Goal: Information Seeking & Learning: Learn about a topic

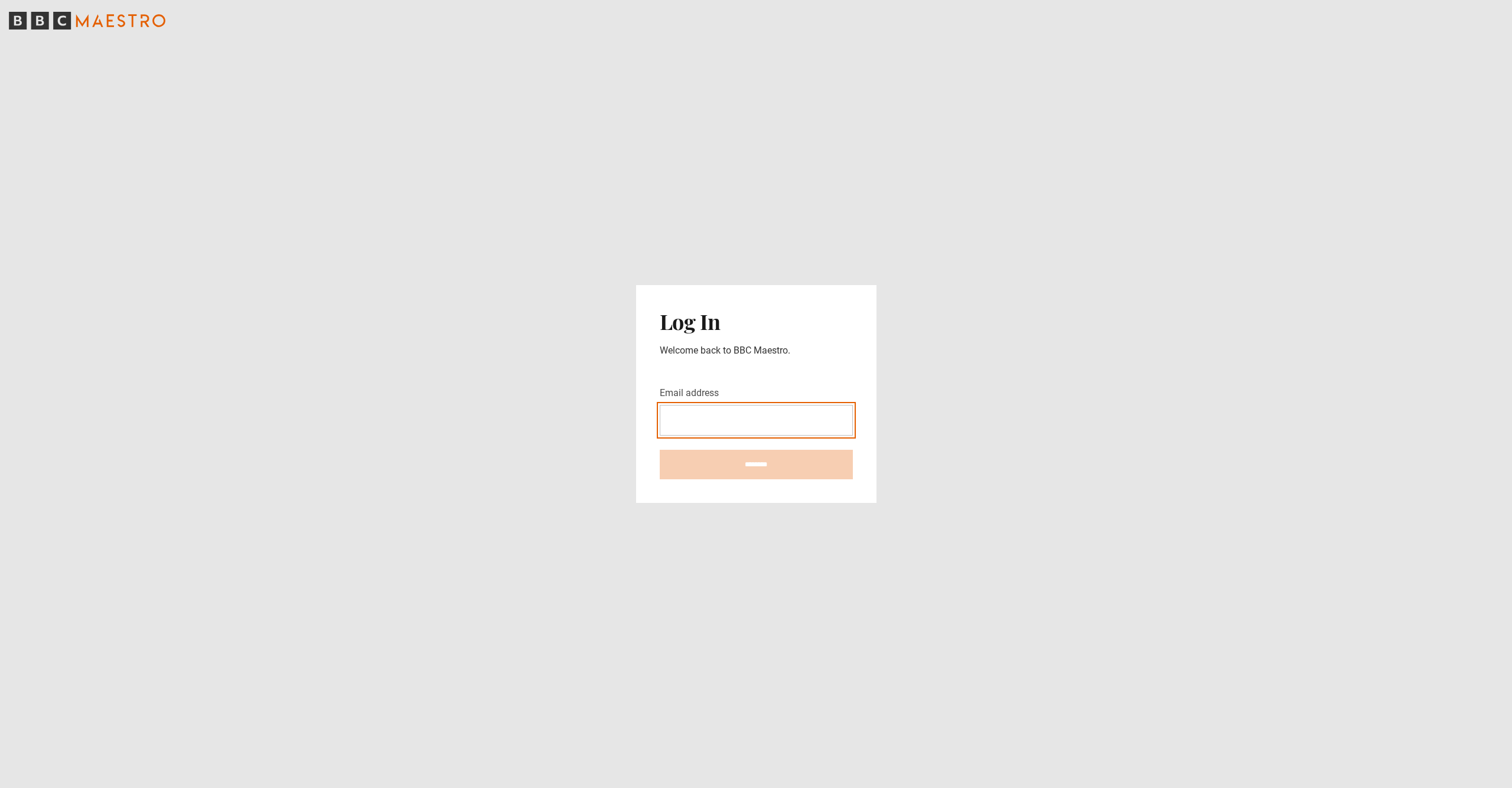
type input "**********"
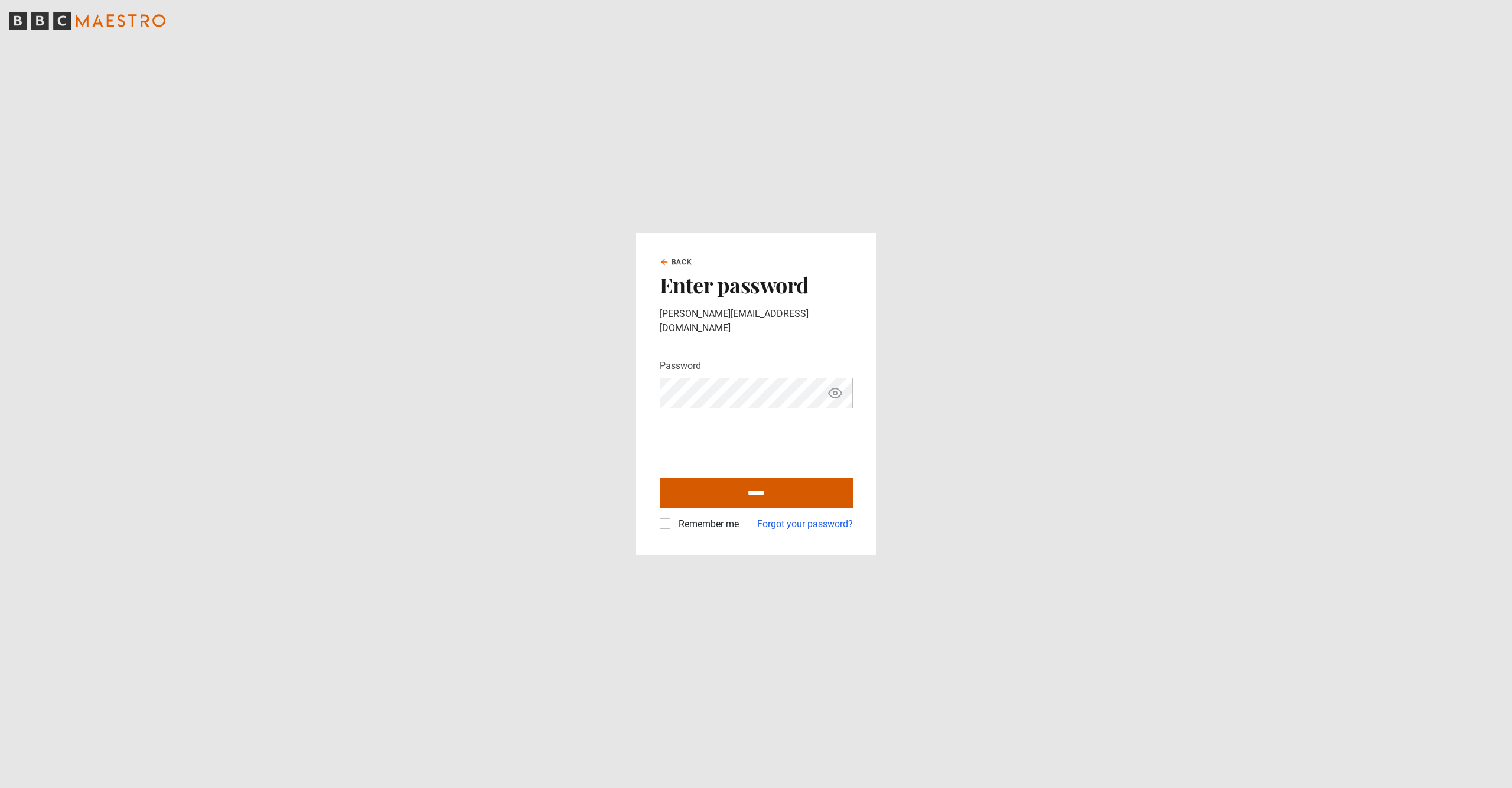
click at [737, 490] on input "******" at bounding box center [755, 493] width 193 height 29
type input "**********"
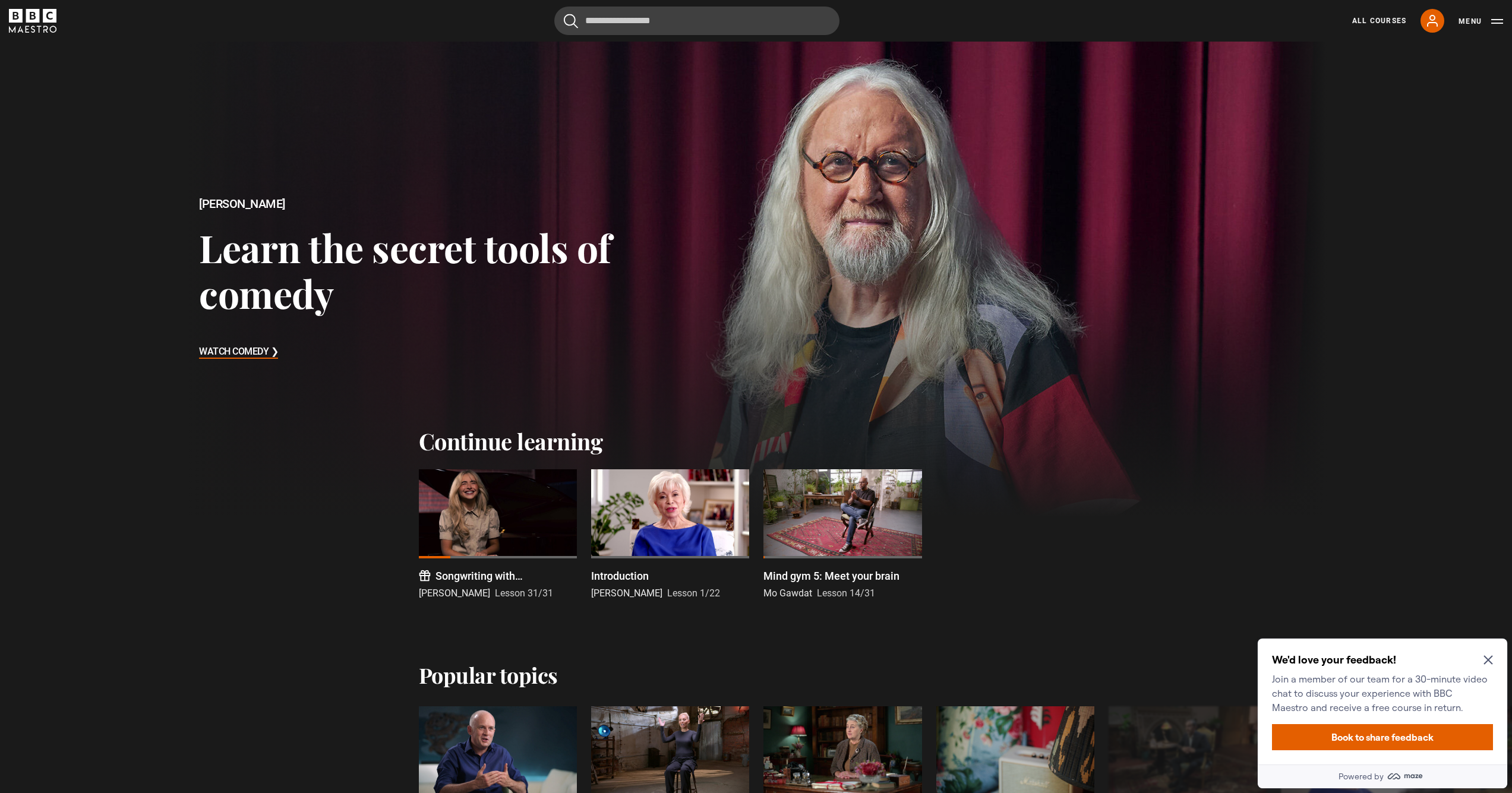
click at [1496, 663] on div "We'd love your feedback! Join a member of our team for a 30-minute video chat t…" at bounding box center [1382, 702] width 250 height 126
click at [1486, 656] on icon "Close Maze Prompt" at bounding box center [1488, 660] width 10 height 10
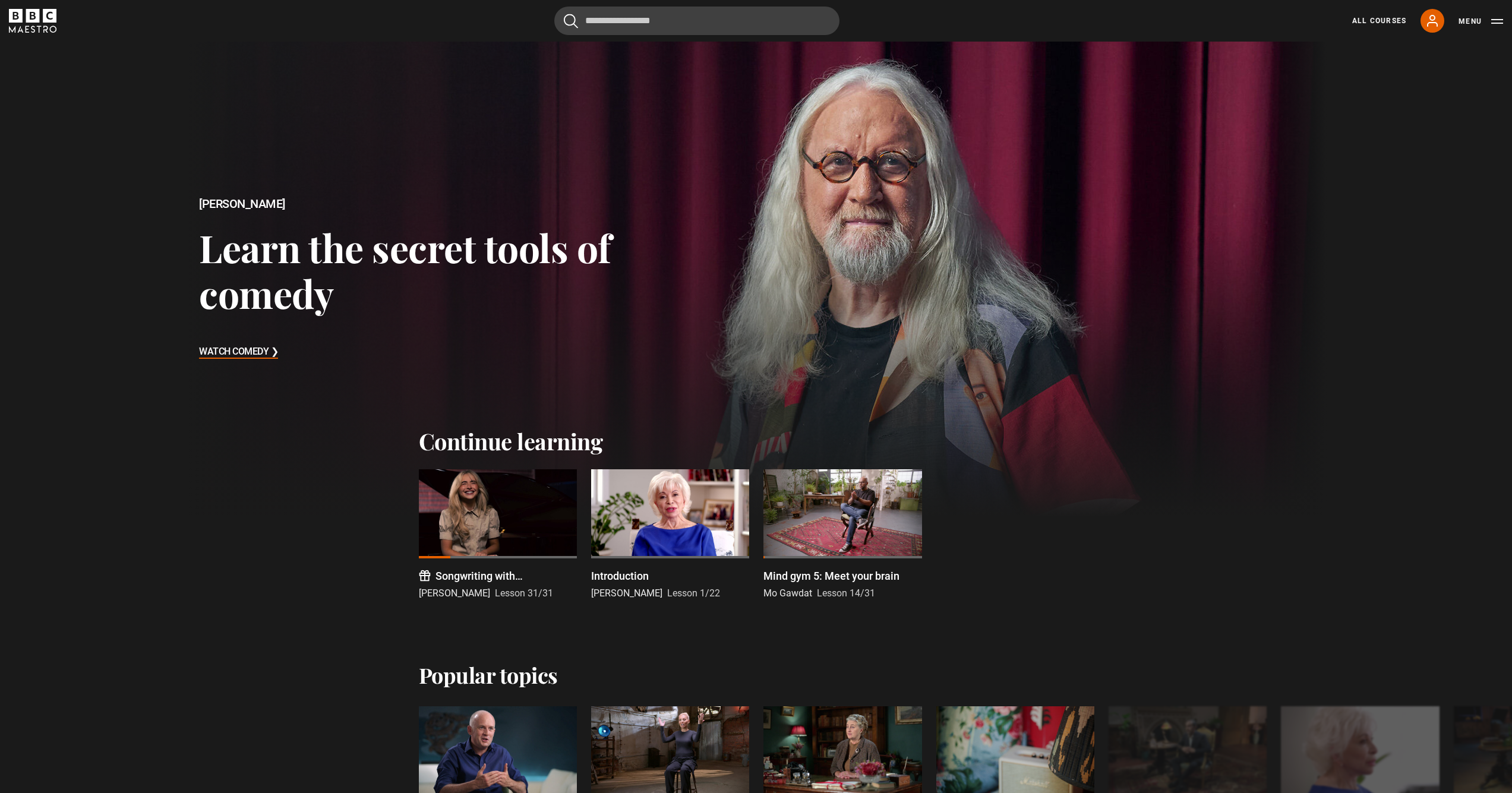
click at [839, 539] on div at bounding box center [842, 514] width 158 height 90
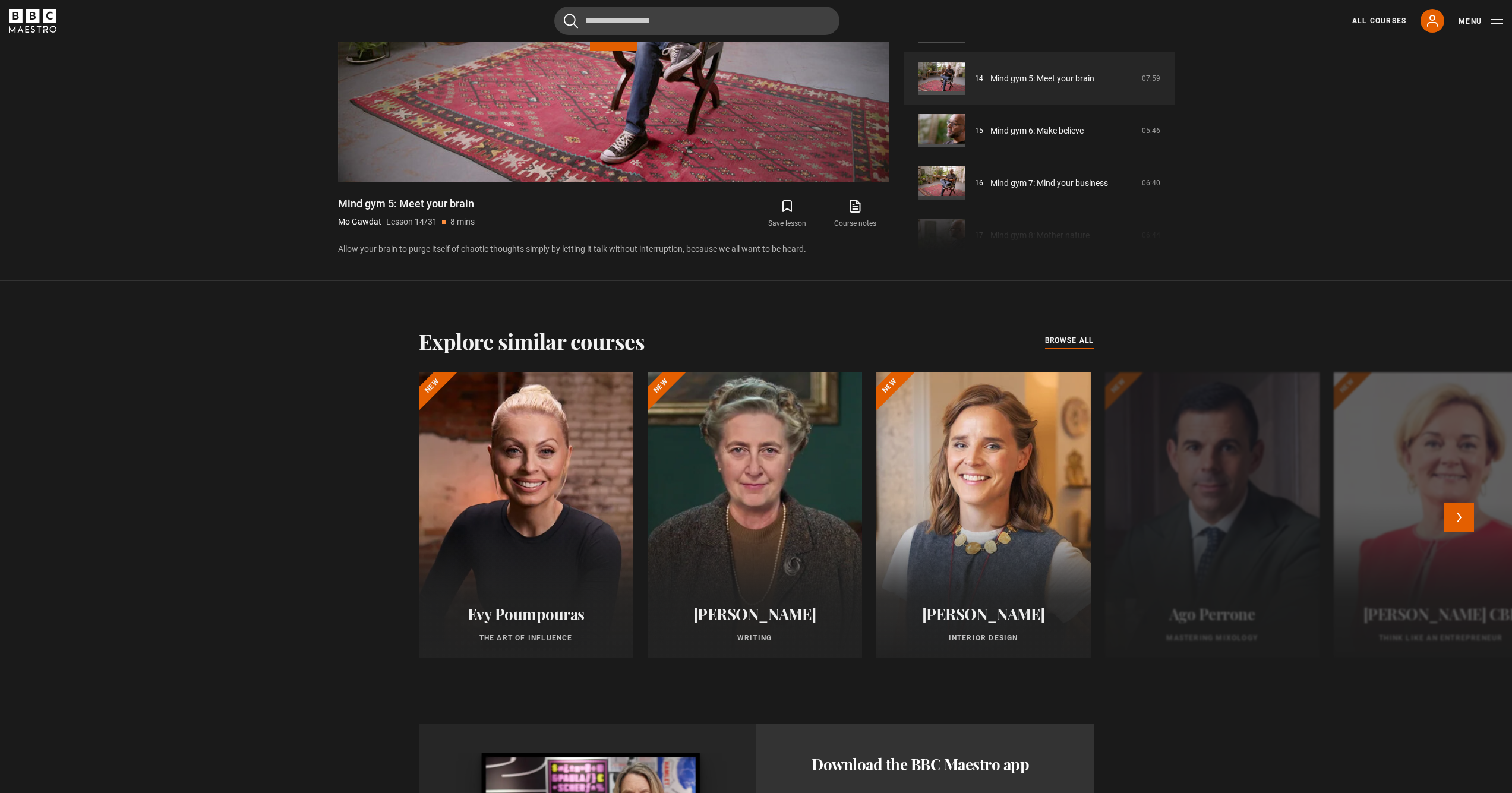
scroll to position [1008, 0]
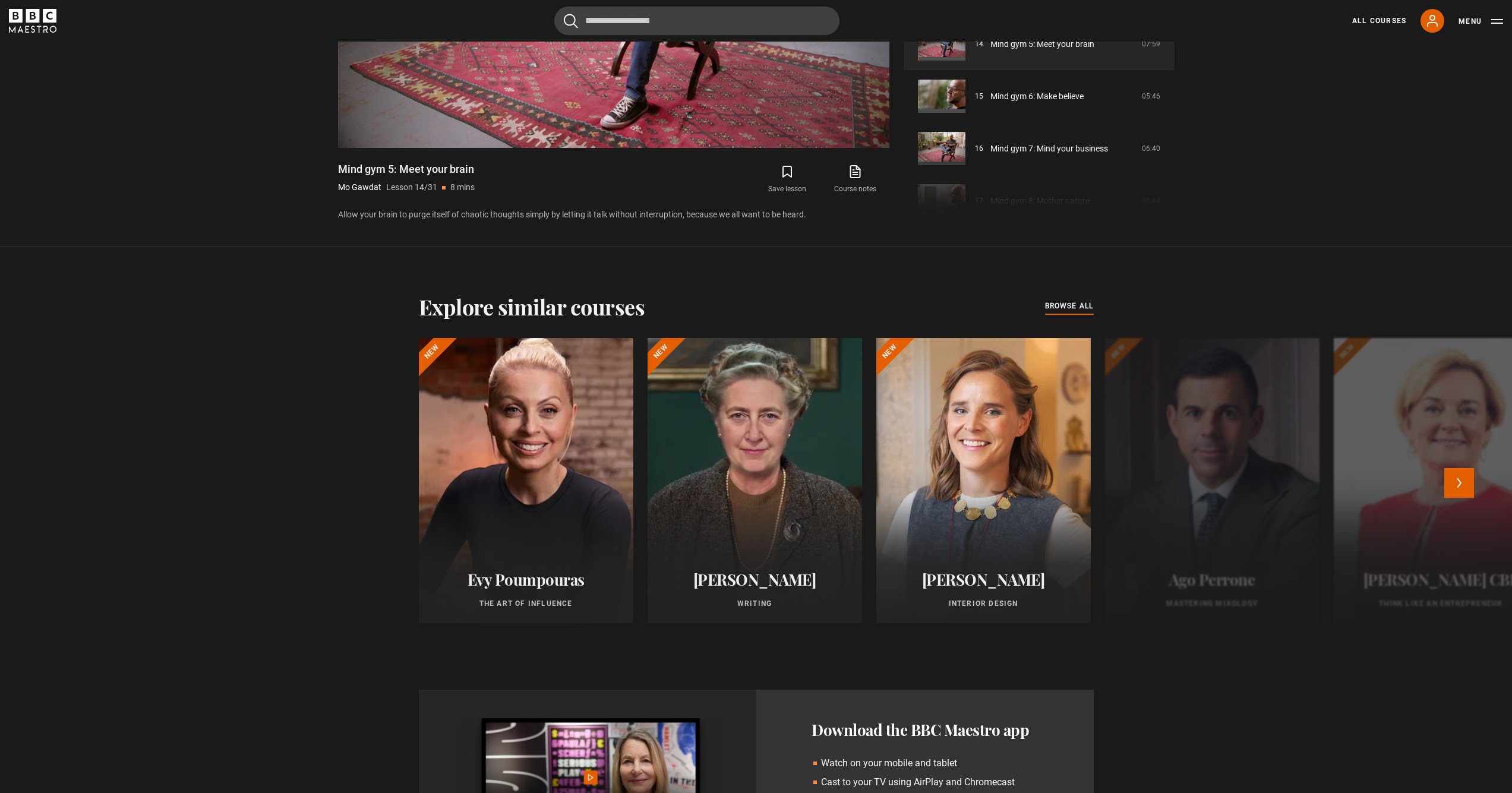
click at [540, 480] on div at bounding box center [525, 480] width 236 height 314
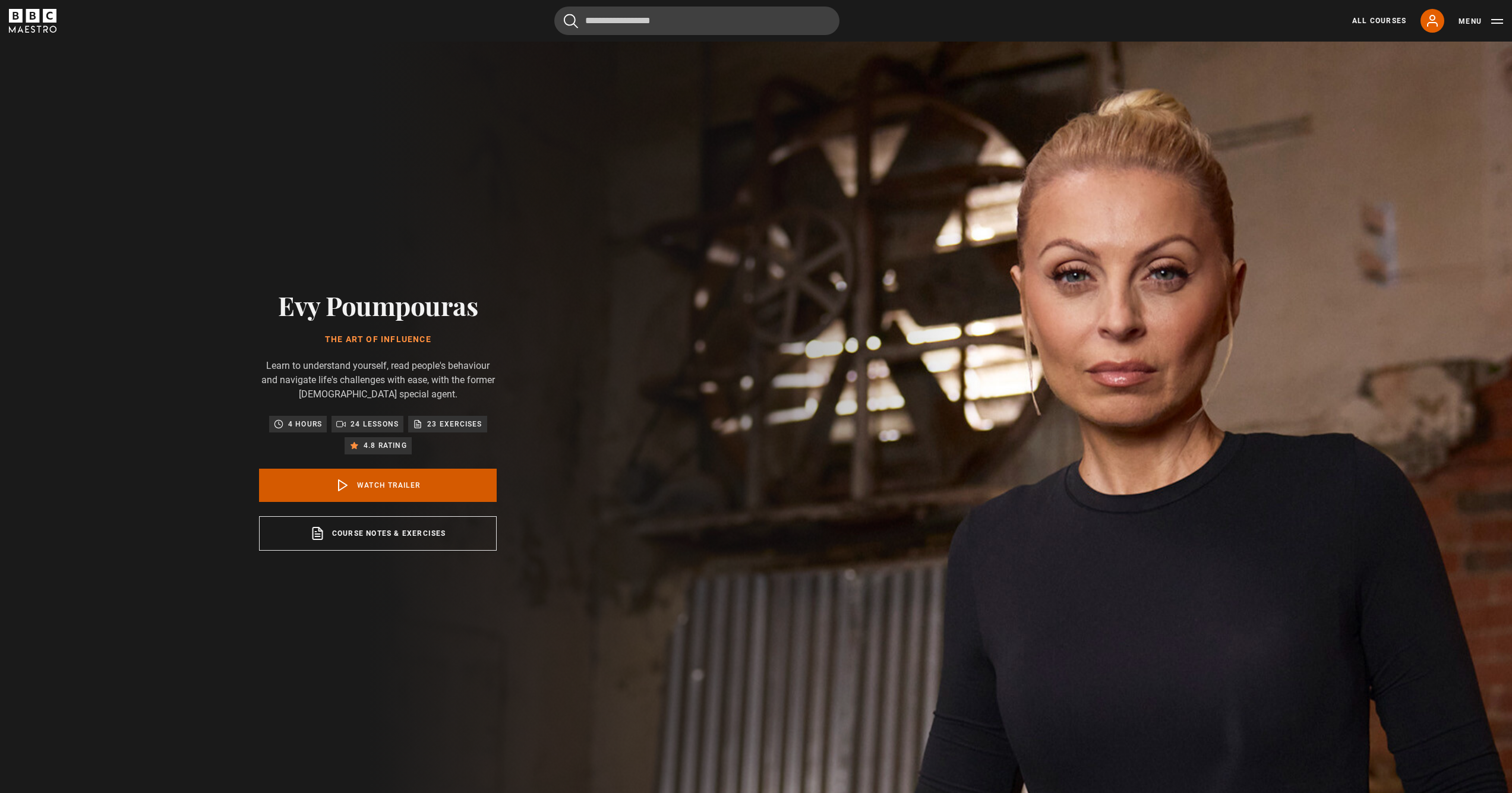
click at [384, 490] on link "Watch Trailer" at bounding box center [378, 485] width 238 height 33
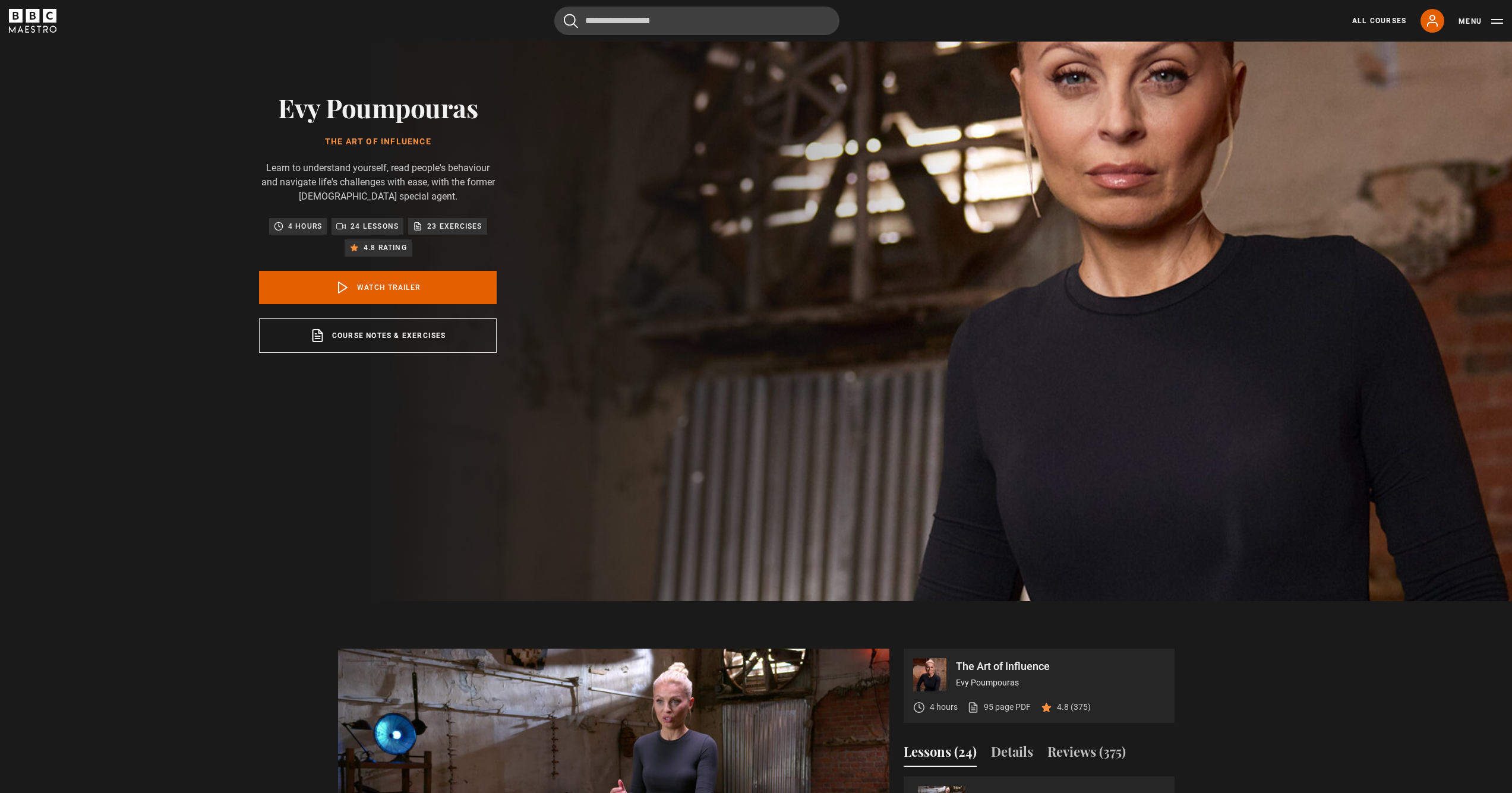
scroll to position [423, 0]
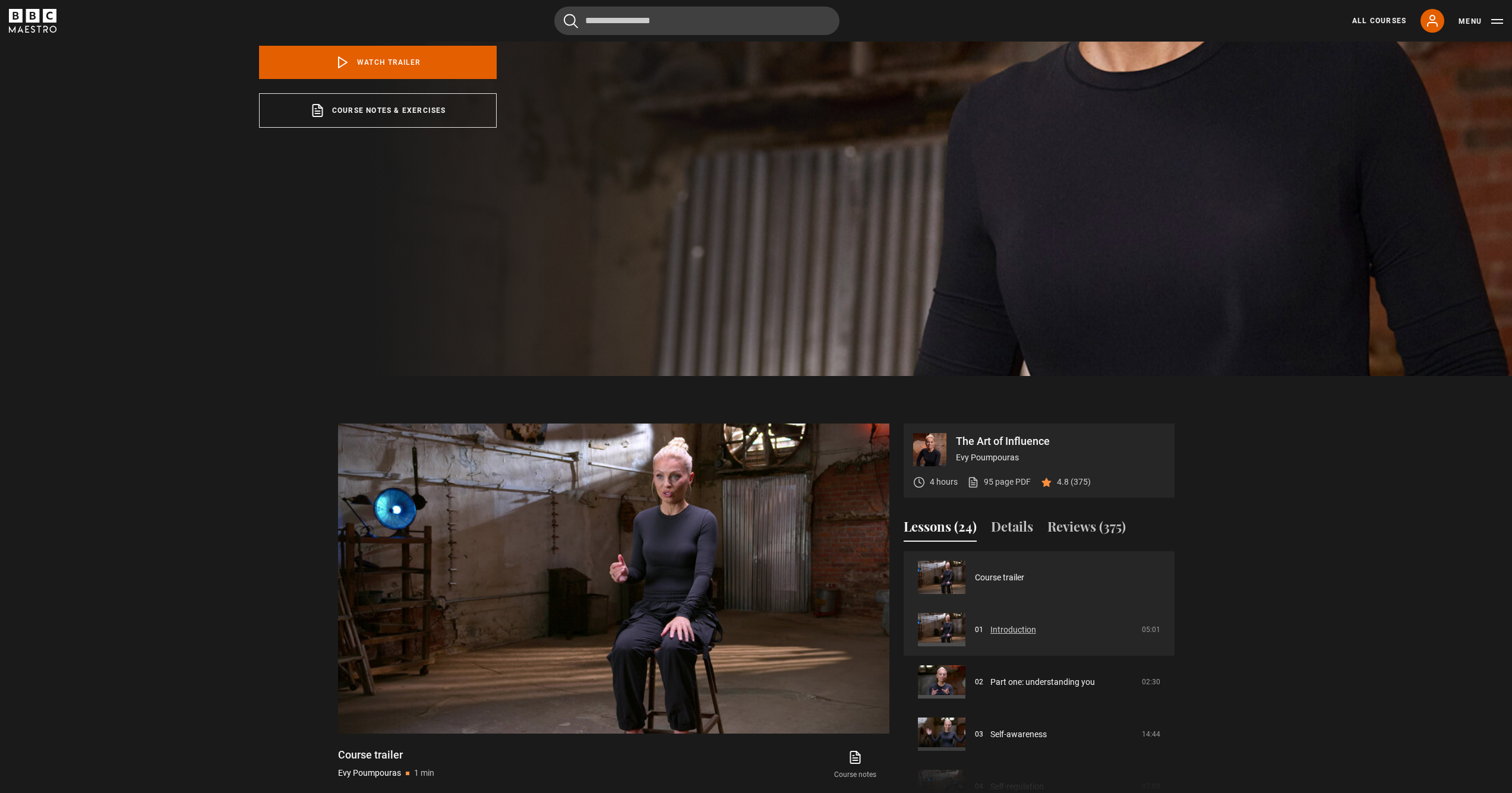
click at [1007, 629] on link "Introduction" at bounding box center [1012, 630] width 45 height 13
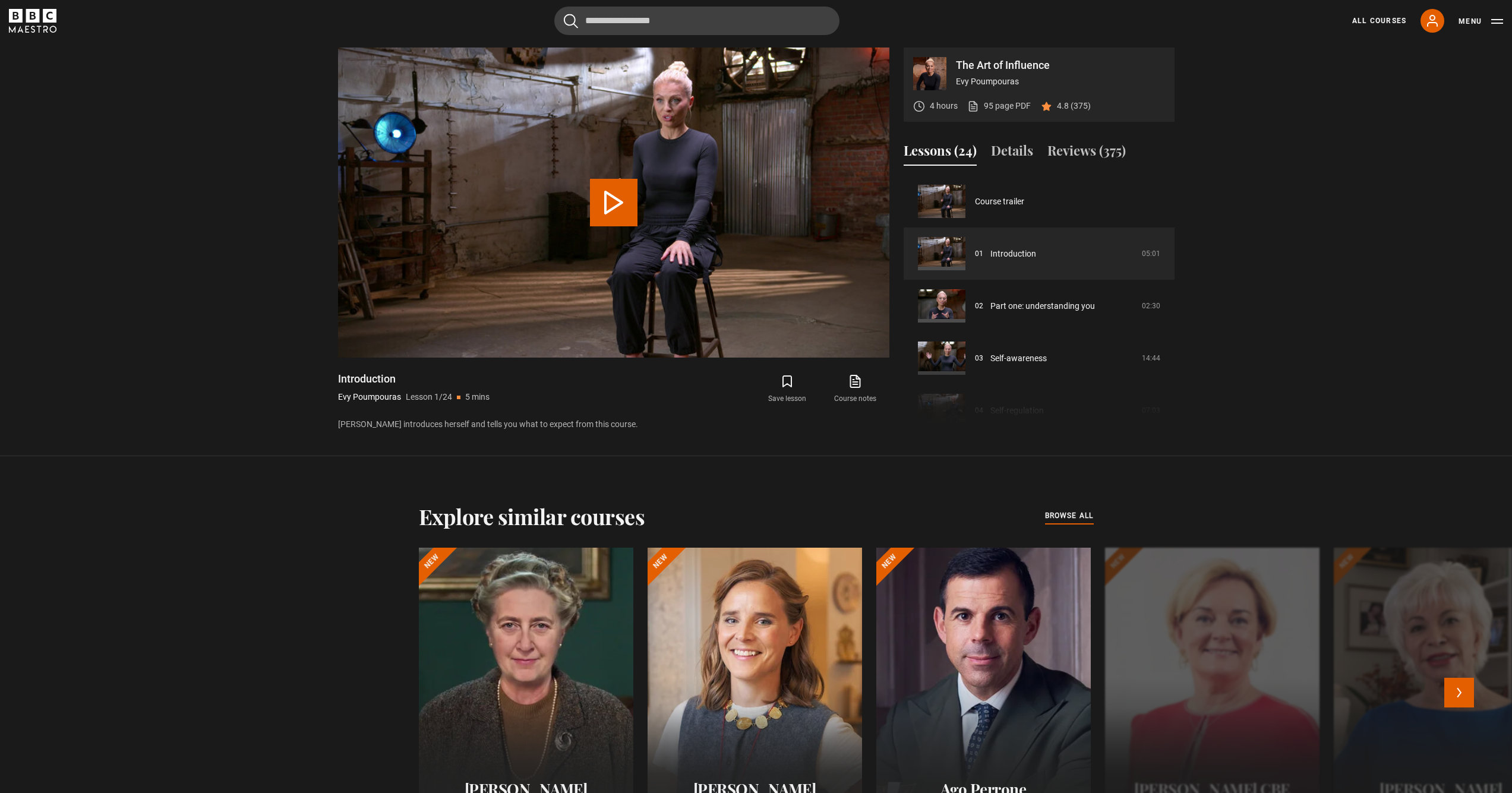
scroll to position [1009, 0]
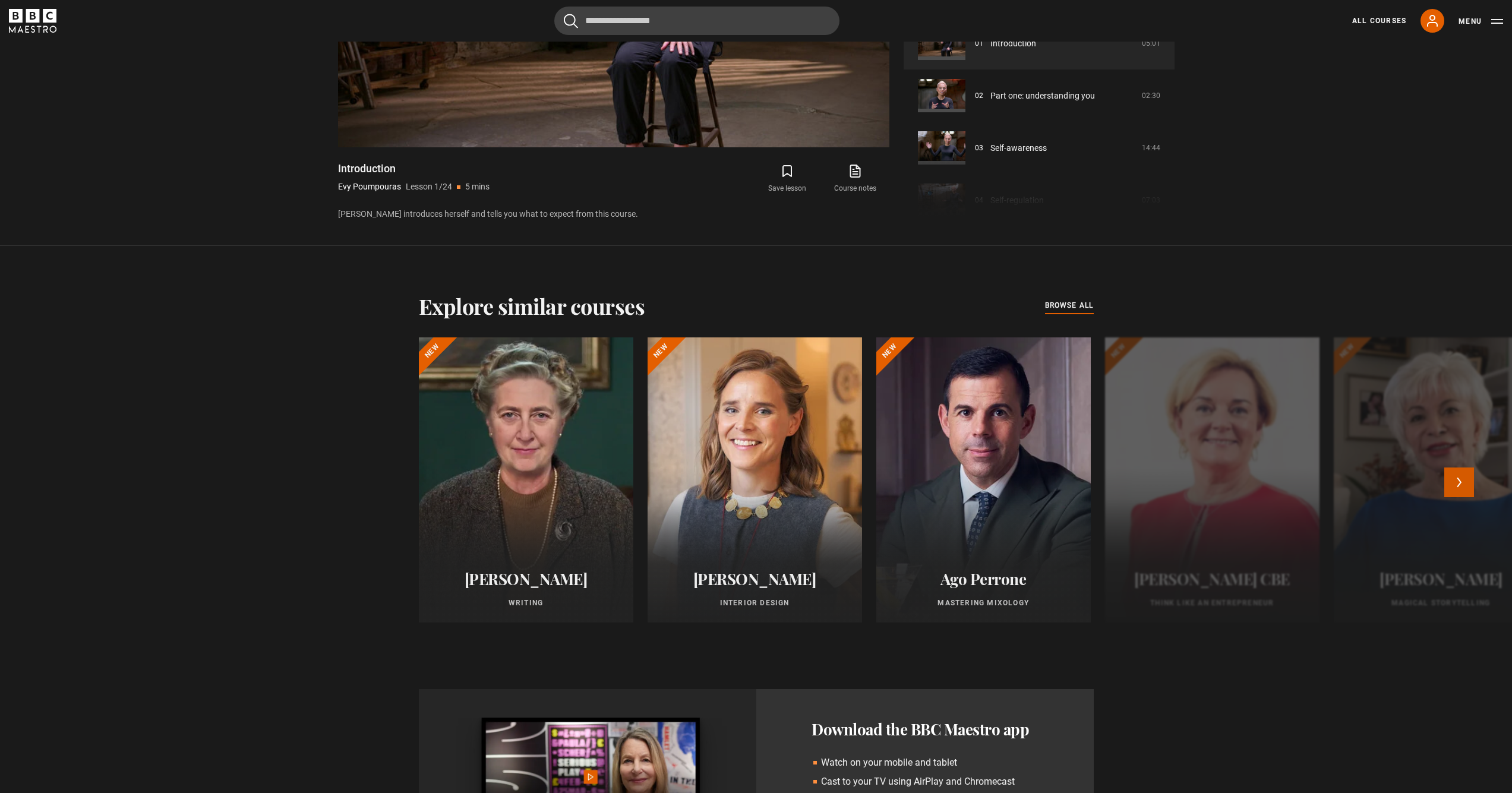
click at [1465, 493] on button "Next" at bounding box center [1459, 482] width 30 height 30
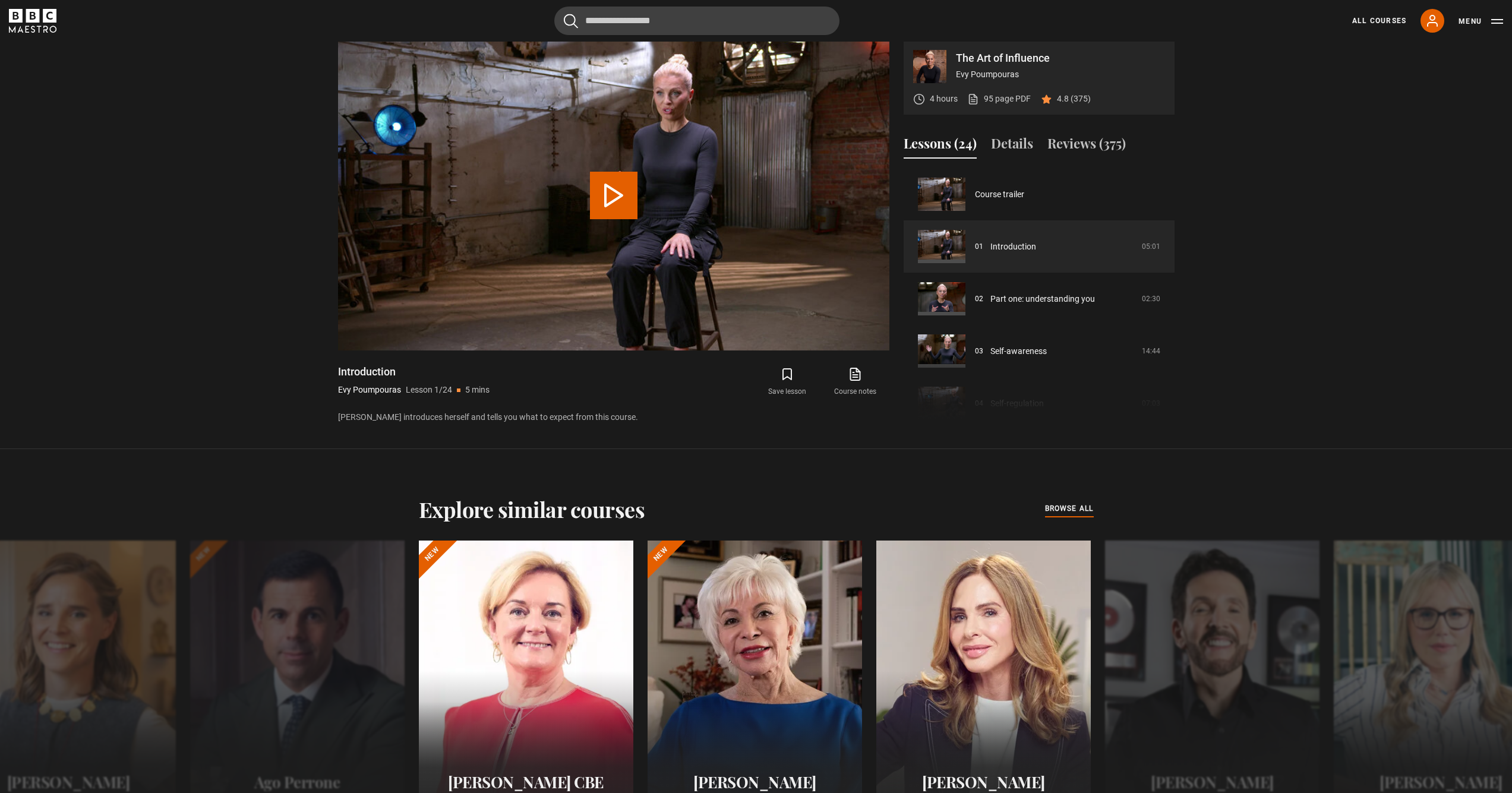
scroll to position [745, 0]
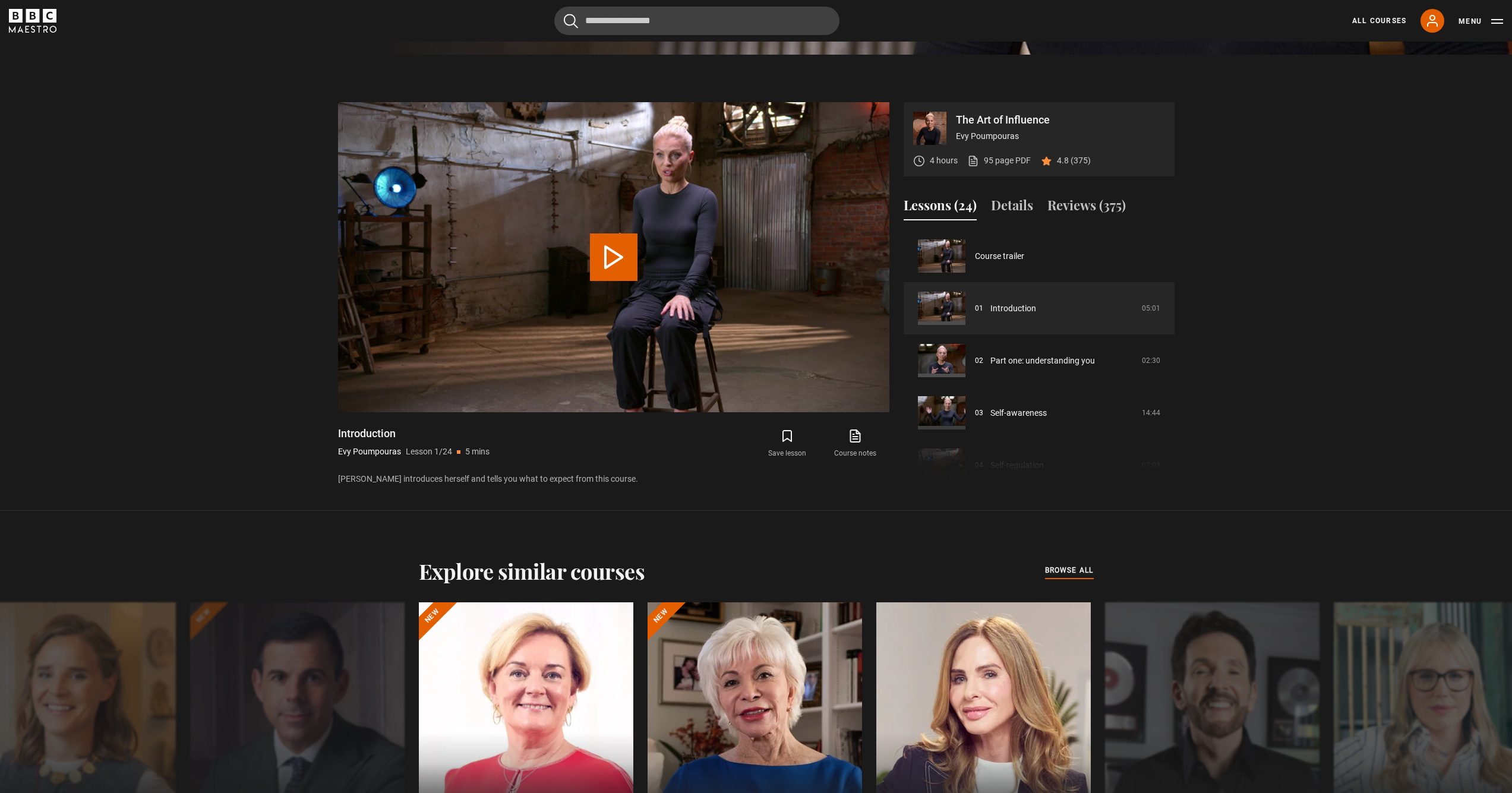
click at [788, 438] on icon "submit" at bounding box center [787, 436] width 14 height 14
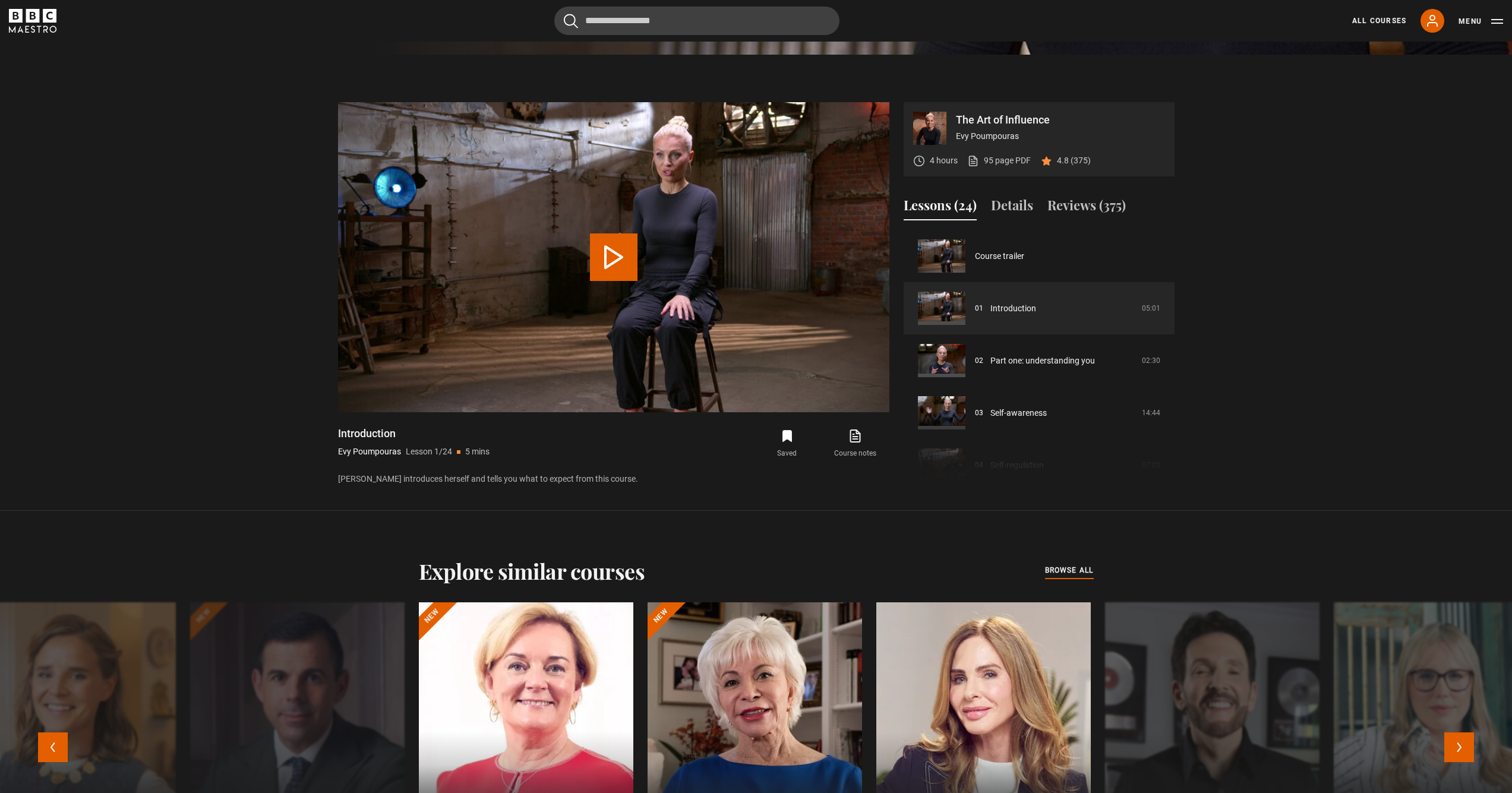
click at [585, 684] on div at bounding box center [526, 745] width 236 height 314
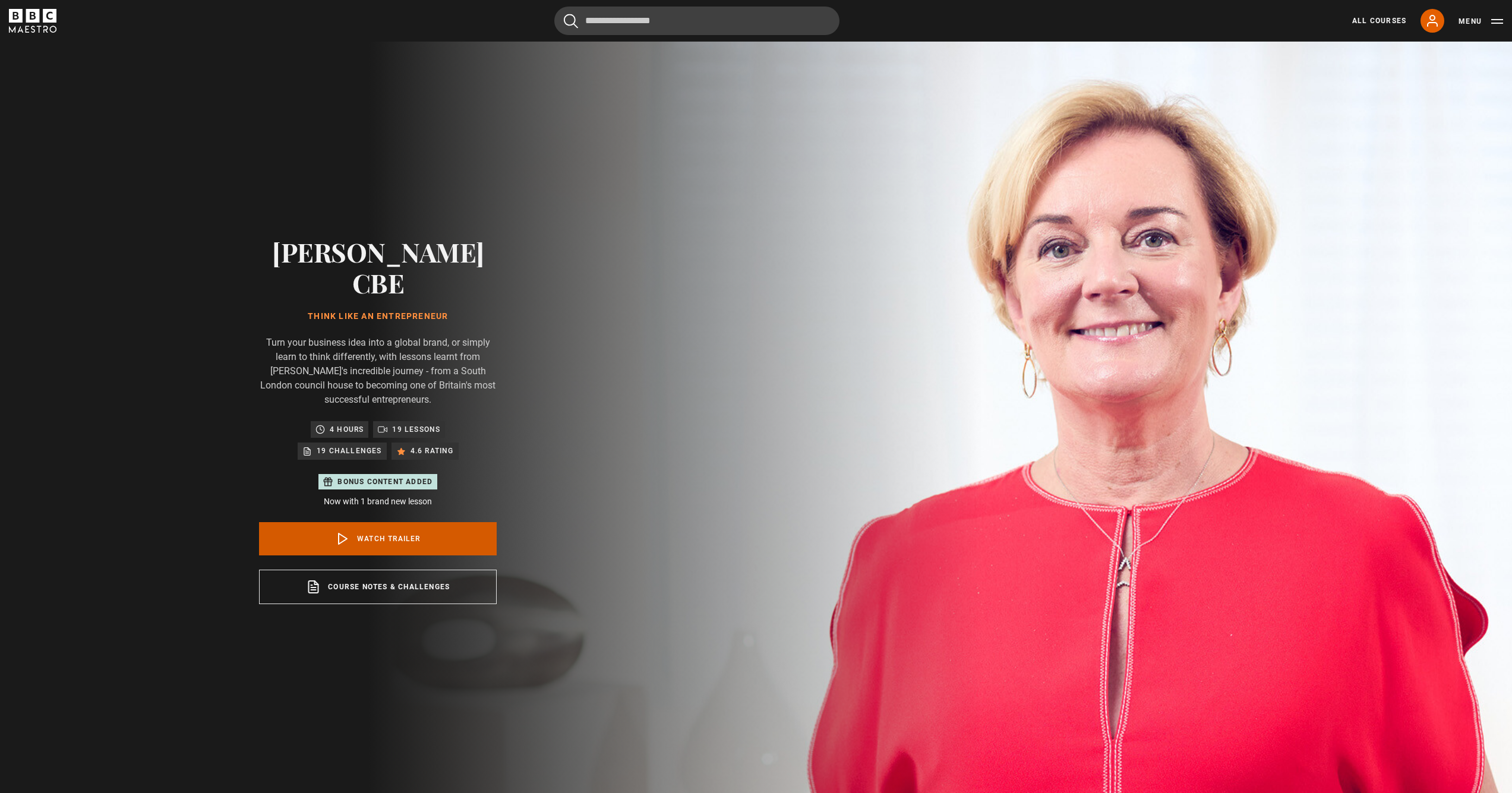
click at [407, 529] on link "Watch Trailer" at bounding box center [378, 539] width 238 height 33
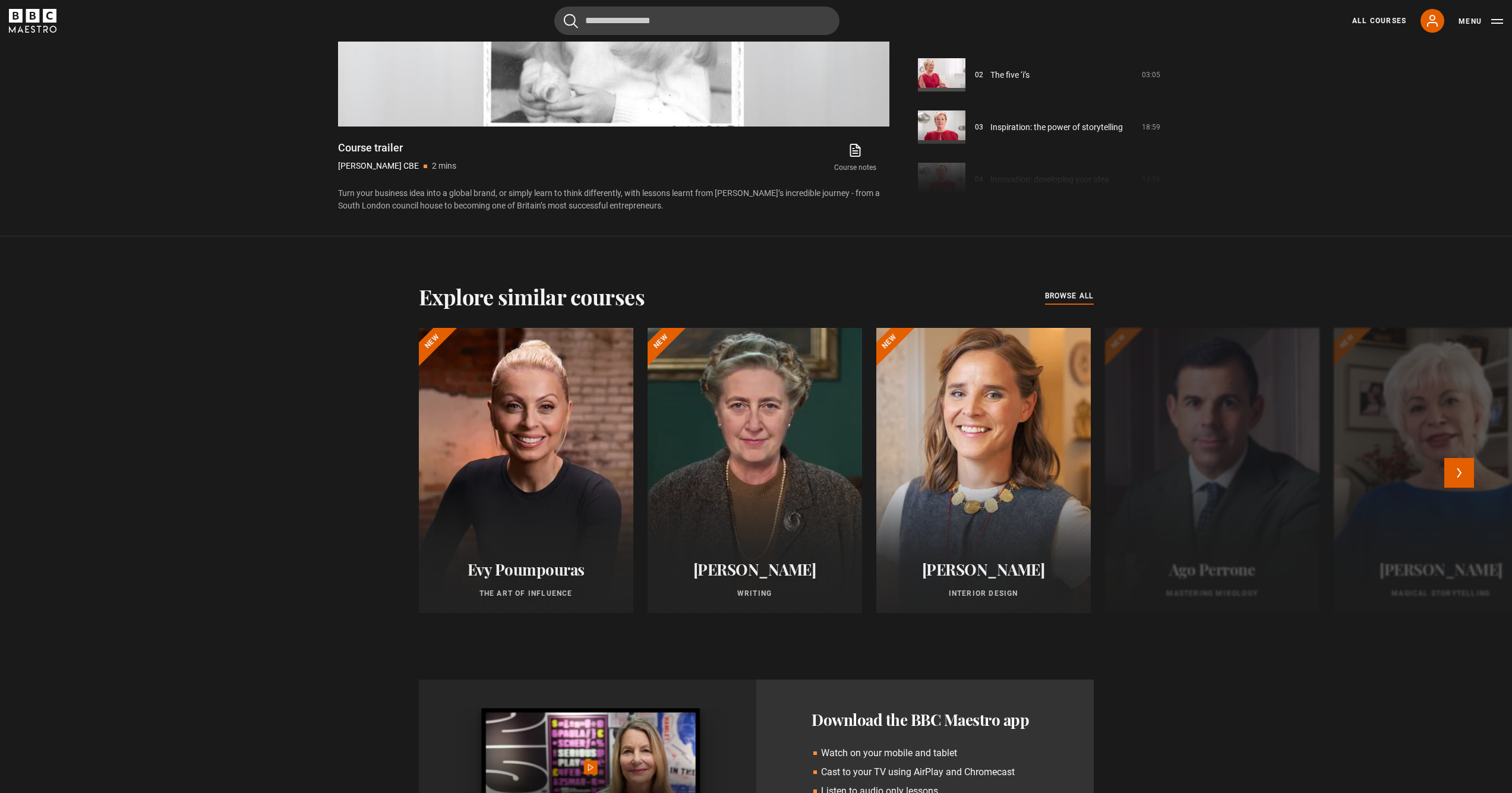
scroll to position [1009, 0]
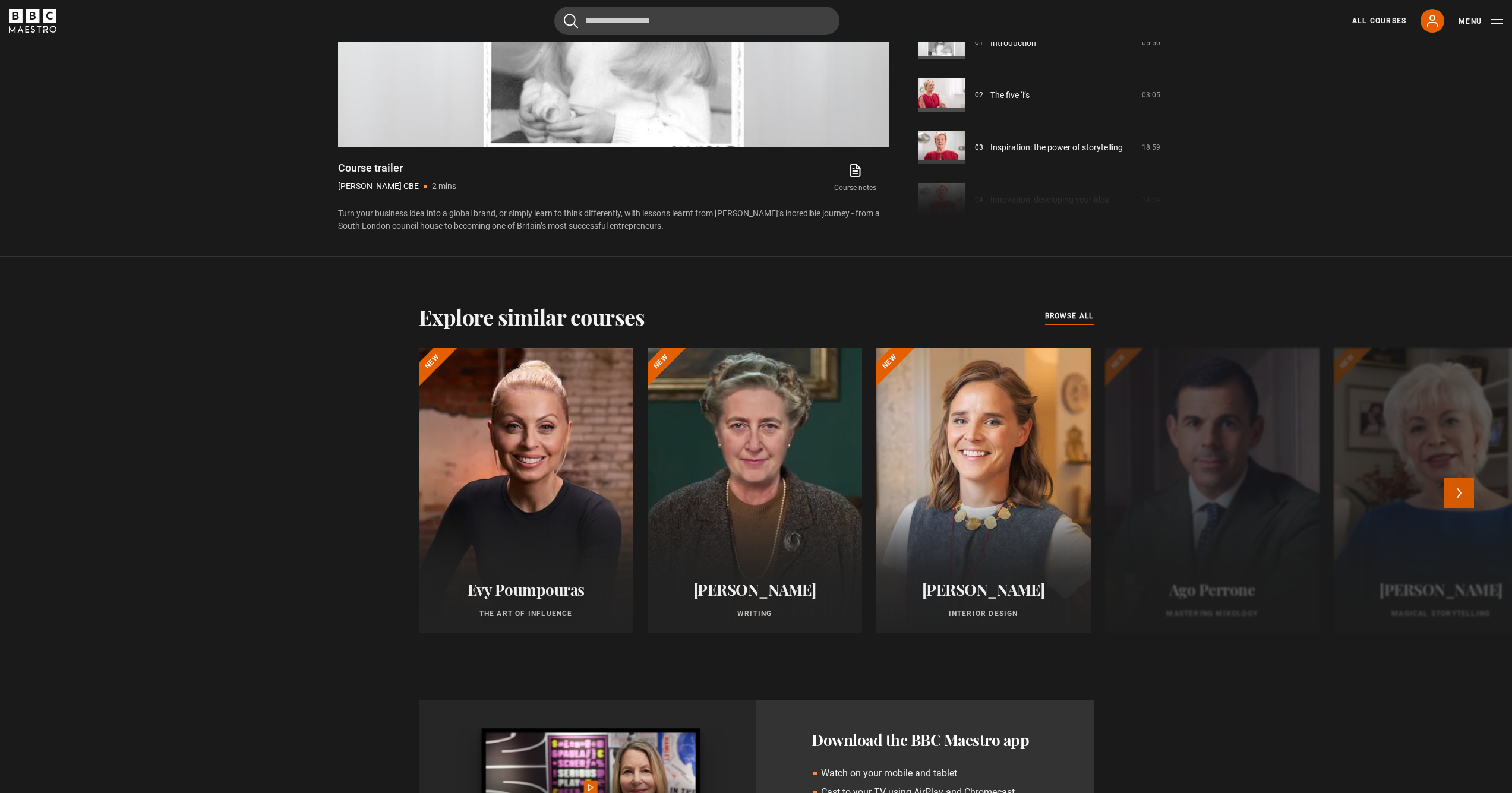
click at [1459, 497] on button "Next" at bounding box center [1459, 493] width 30 height 30
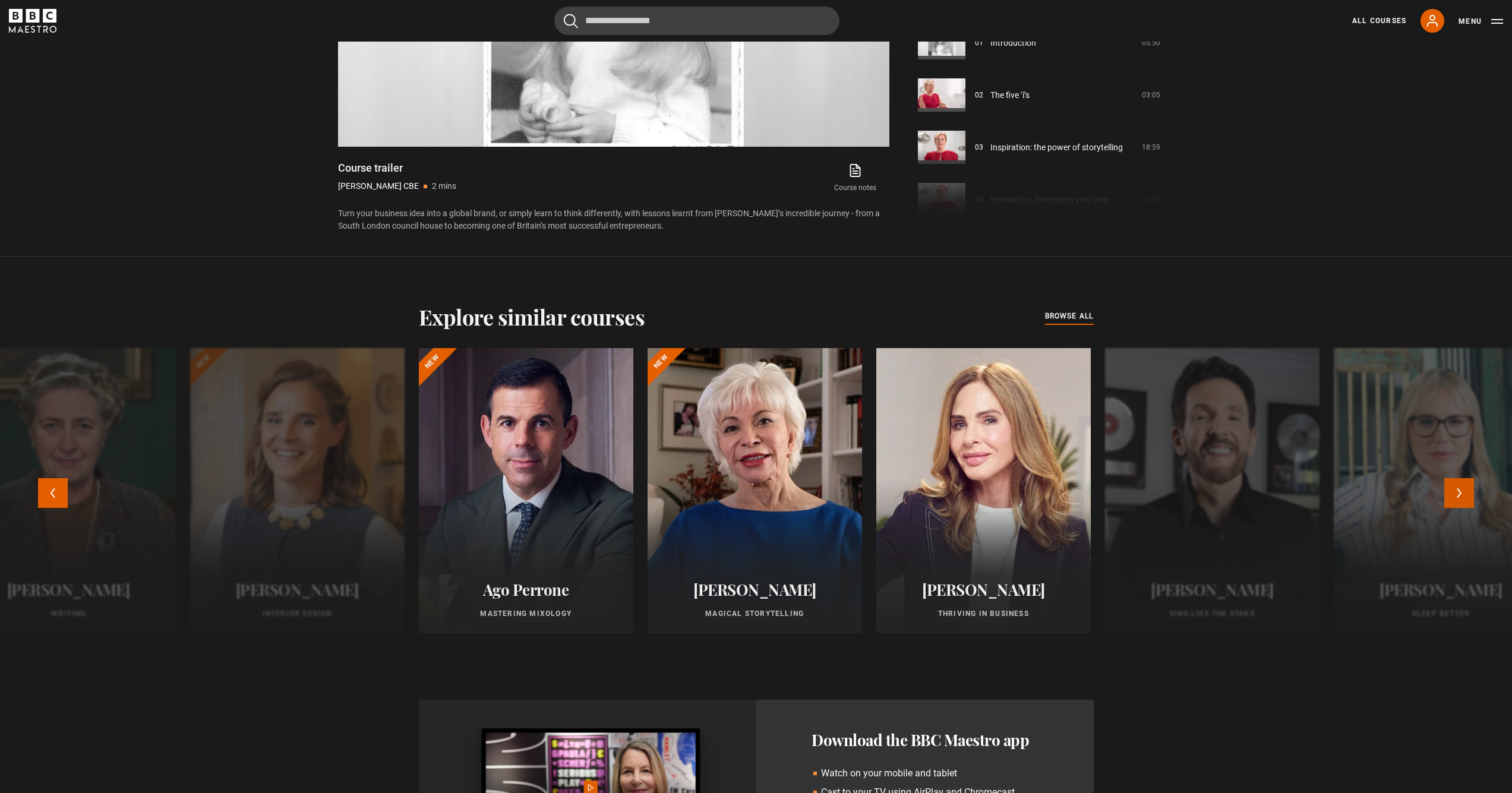
click at [1459, 497] on button "Next" at bounding box center [1459, 493] width 30 height 30
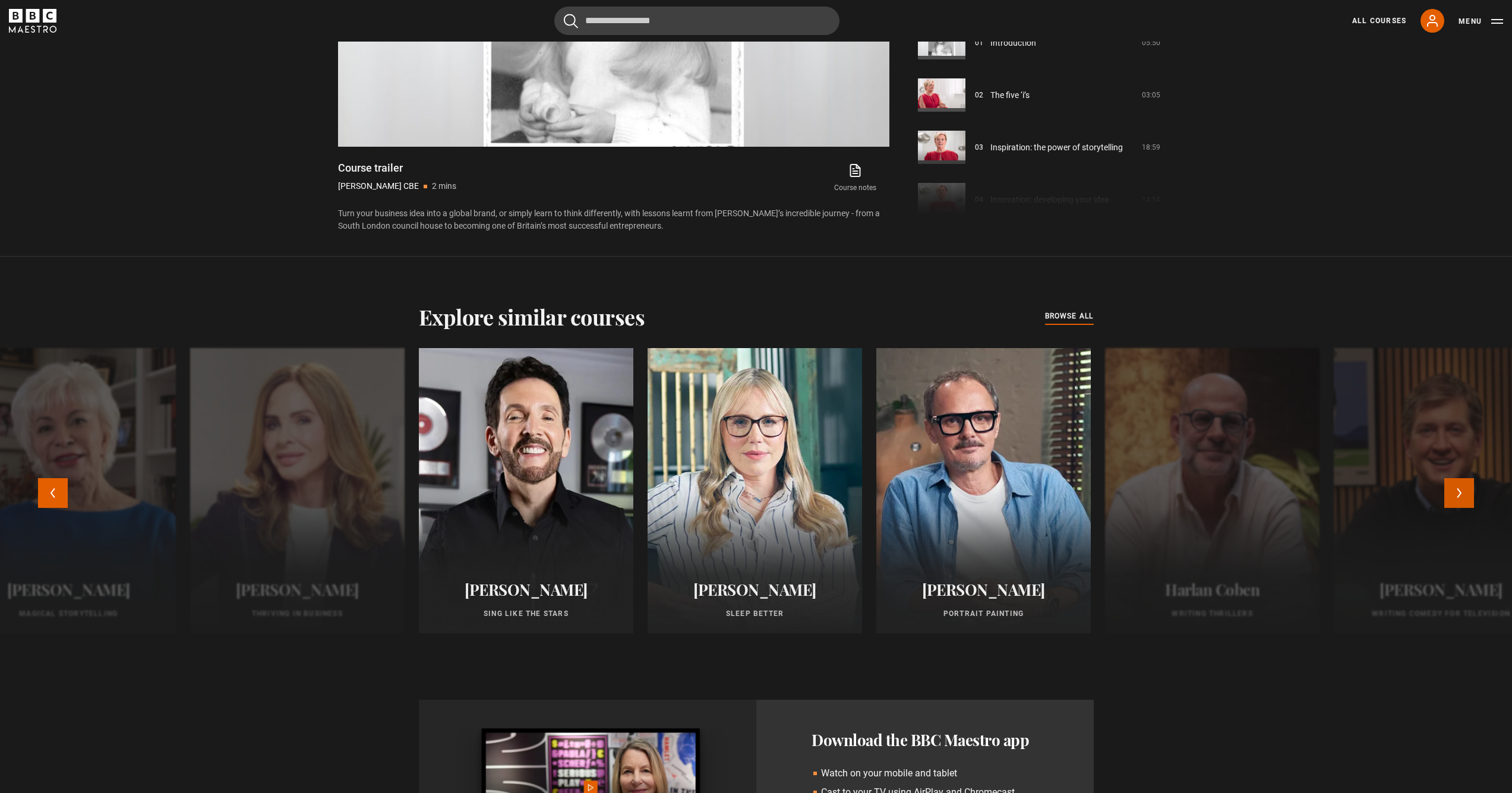
click at [1459, 497] on button "Next" at bounding box center [1459, 493] width 30 height 30
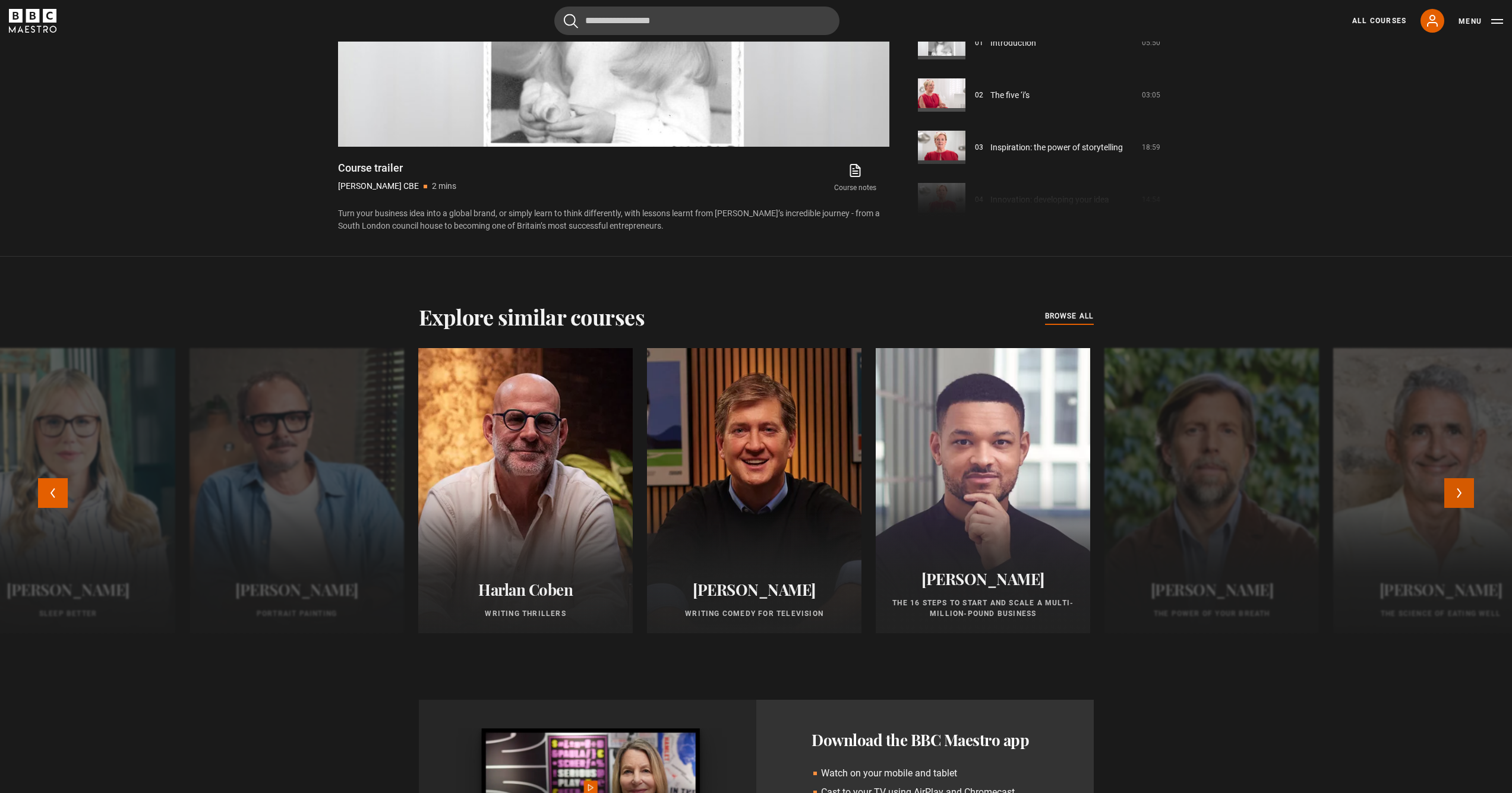
click at [1459, 497] on button "Next" at bounding box center [1459, 493] width 30 height 30
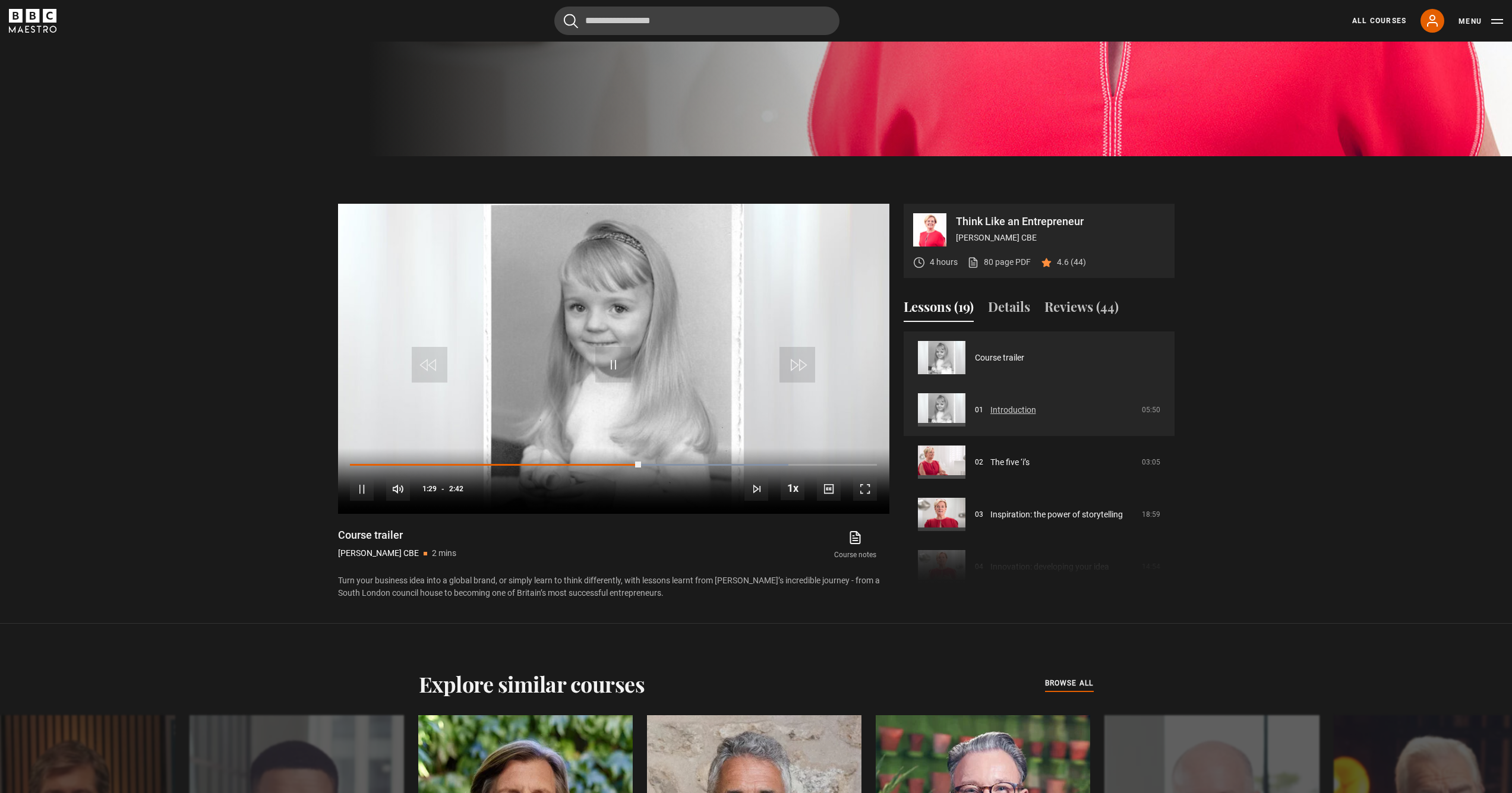
scroll to position [624, 0]
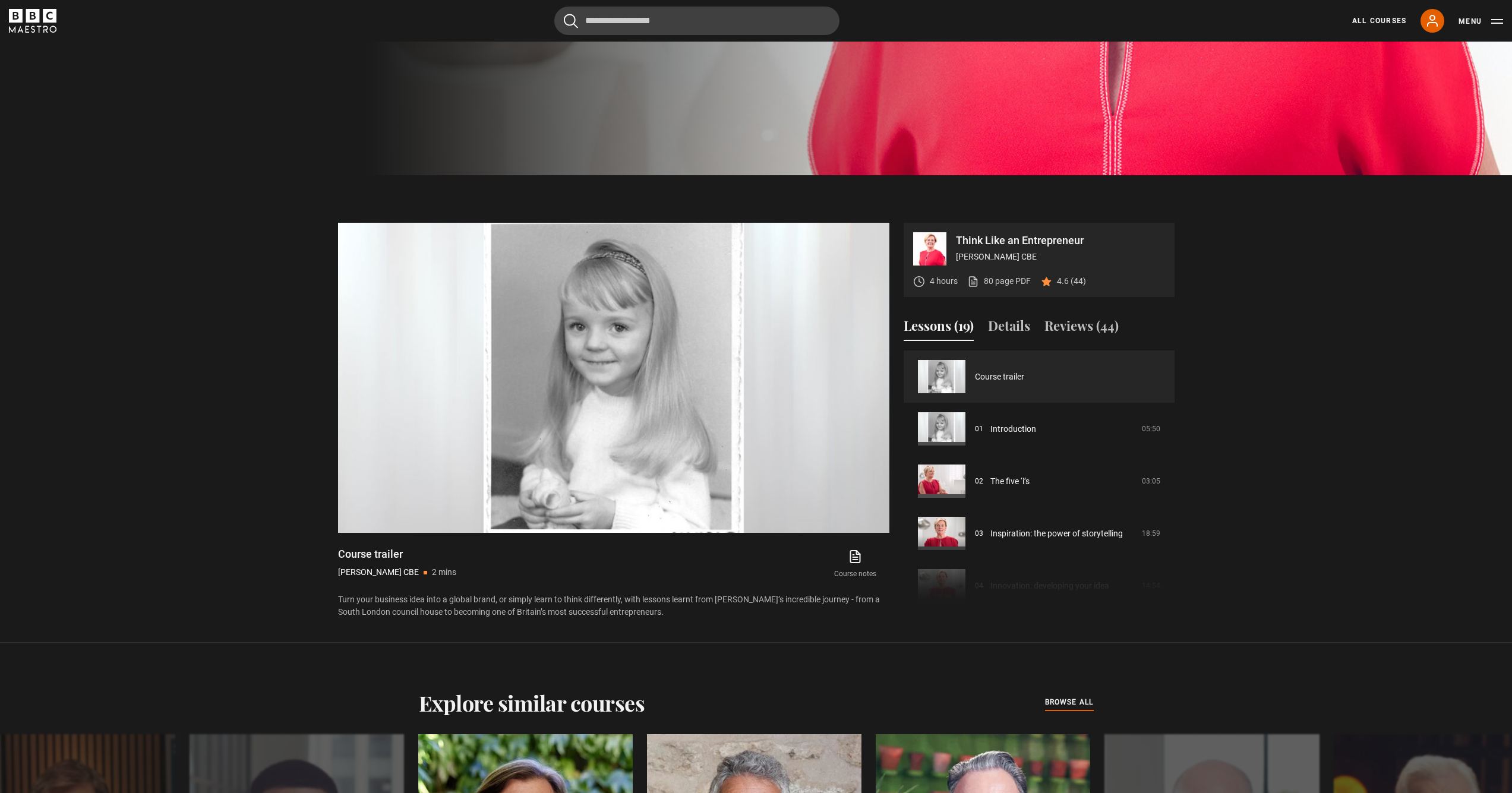
click at [1026, 239] on p "Think Like an Entrepreneur" at bounding box center [1059, 240] width 210 height 11
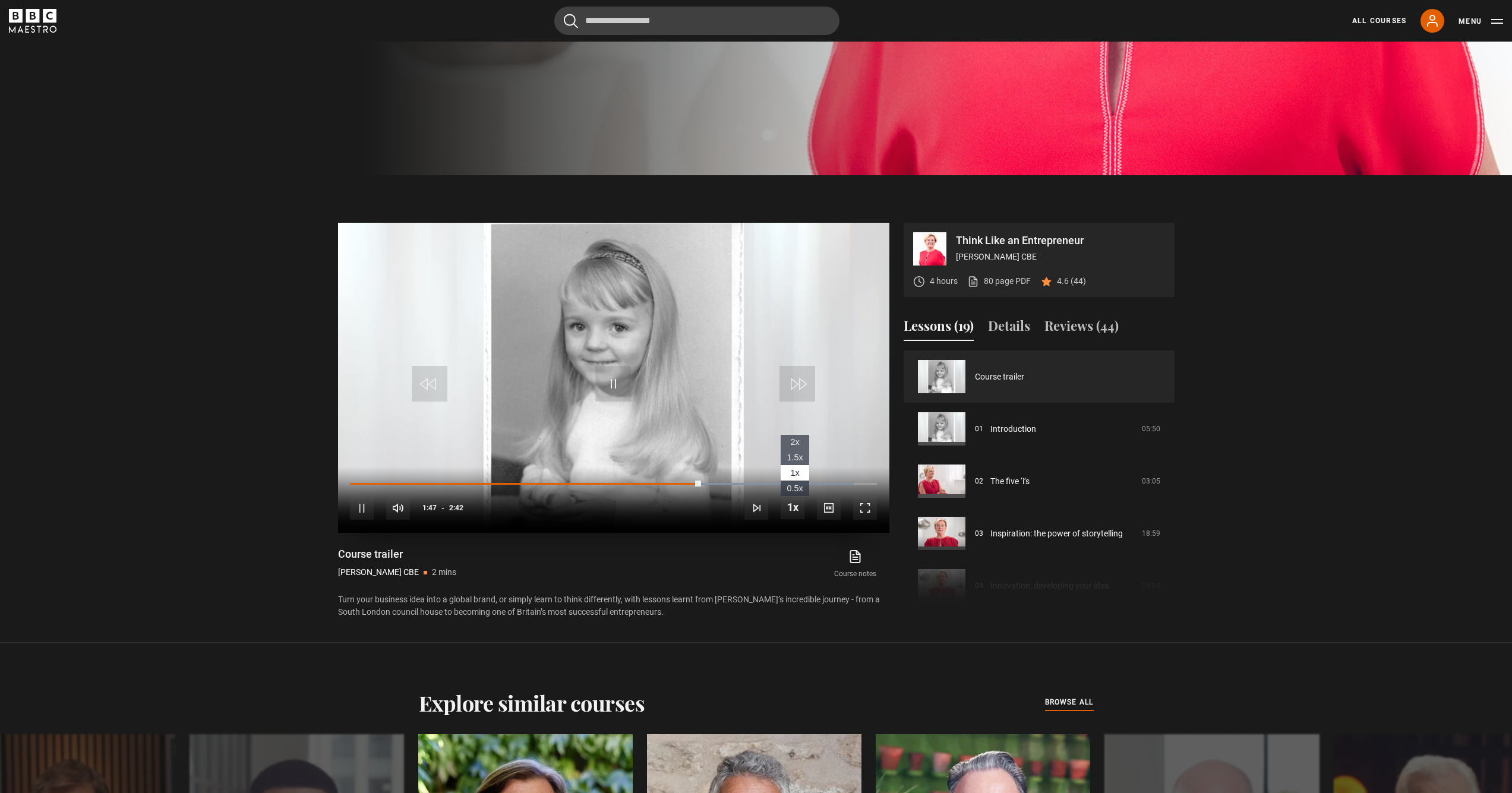
click at [798, 460] on span "1.5x" at bounding box center [794, 458] width 16 height 10
click at [796, 473] on span "1x" at bounding box center [794, 473] width 9 height 10
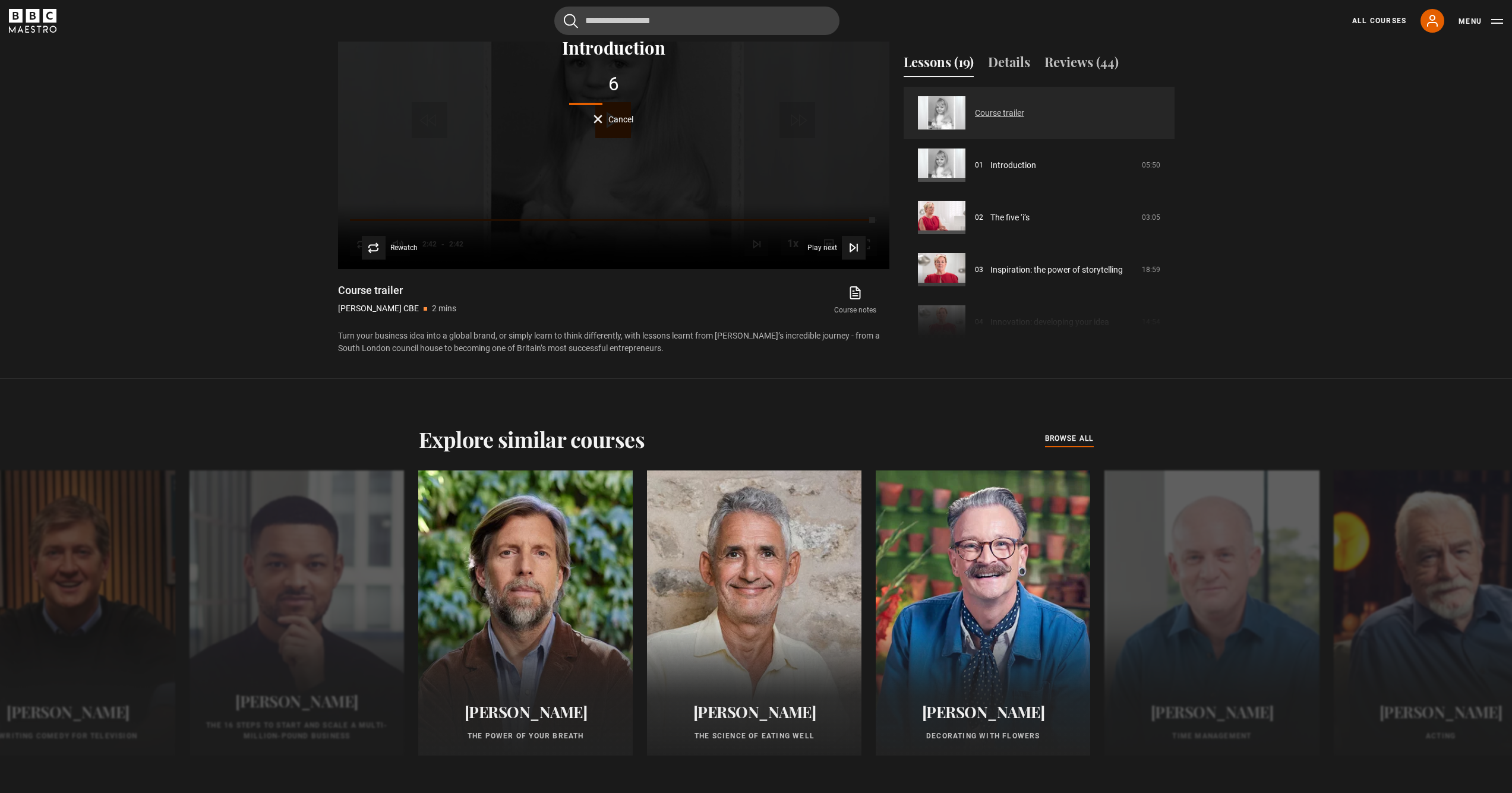
scroll to position [658, 0]
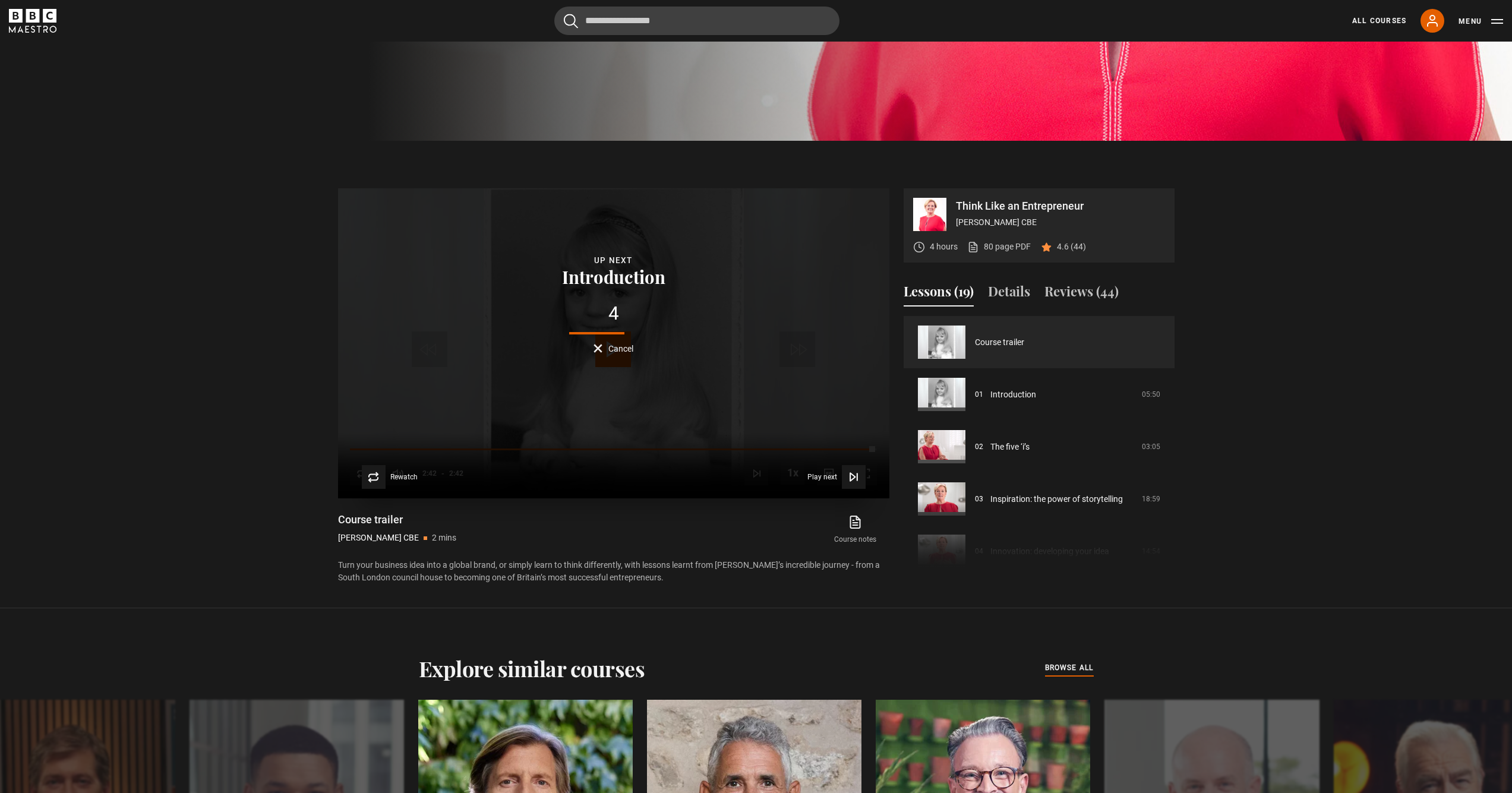
click at [618, 350] on span "Cancel" at bounding box center [620, 348] width 25 height 8
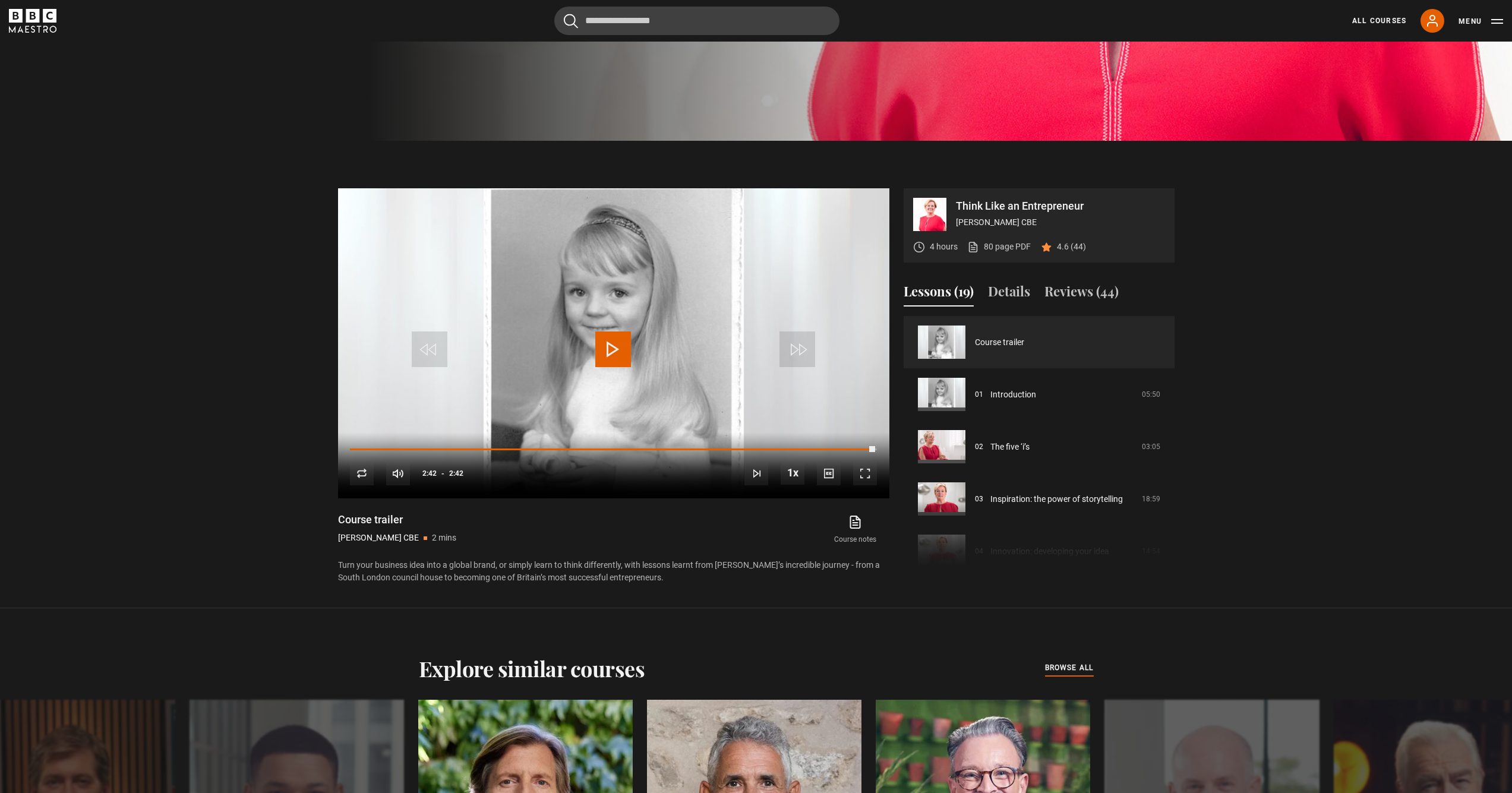
click at [37, 15] on icon "BBC Maestro" at bounding box center [33, 16] width 14 height 14
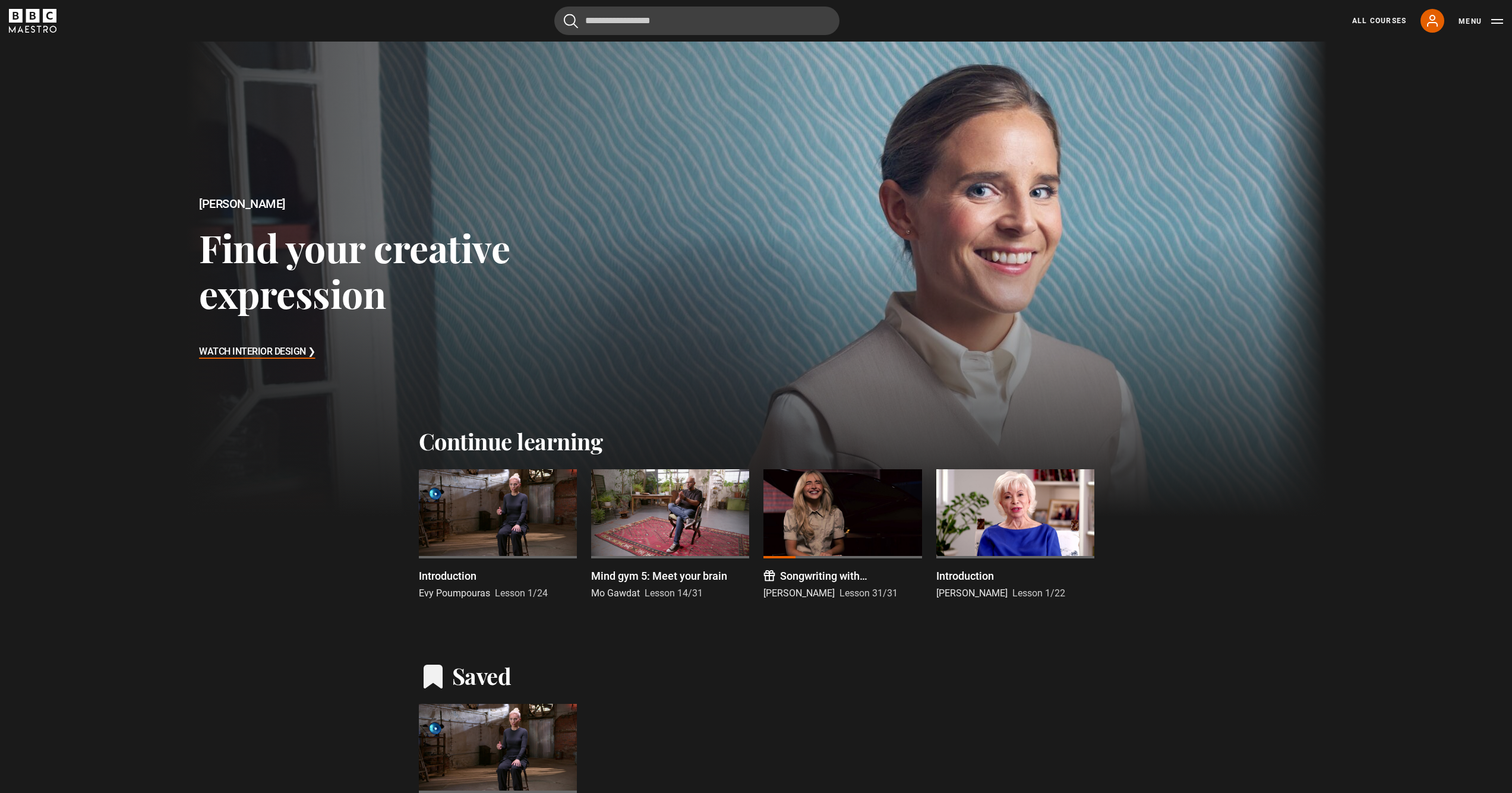
click at [832, 518] on div at bounding box center [842, 514] width 158 height 90
click at [941, 577] on p "Introduction" at bounding box center [965, 576] width 58 height 16
click at [1027, 499] on div at bounding box center [1015, 514] width 158 height 90
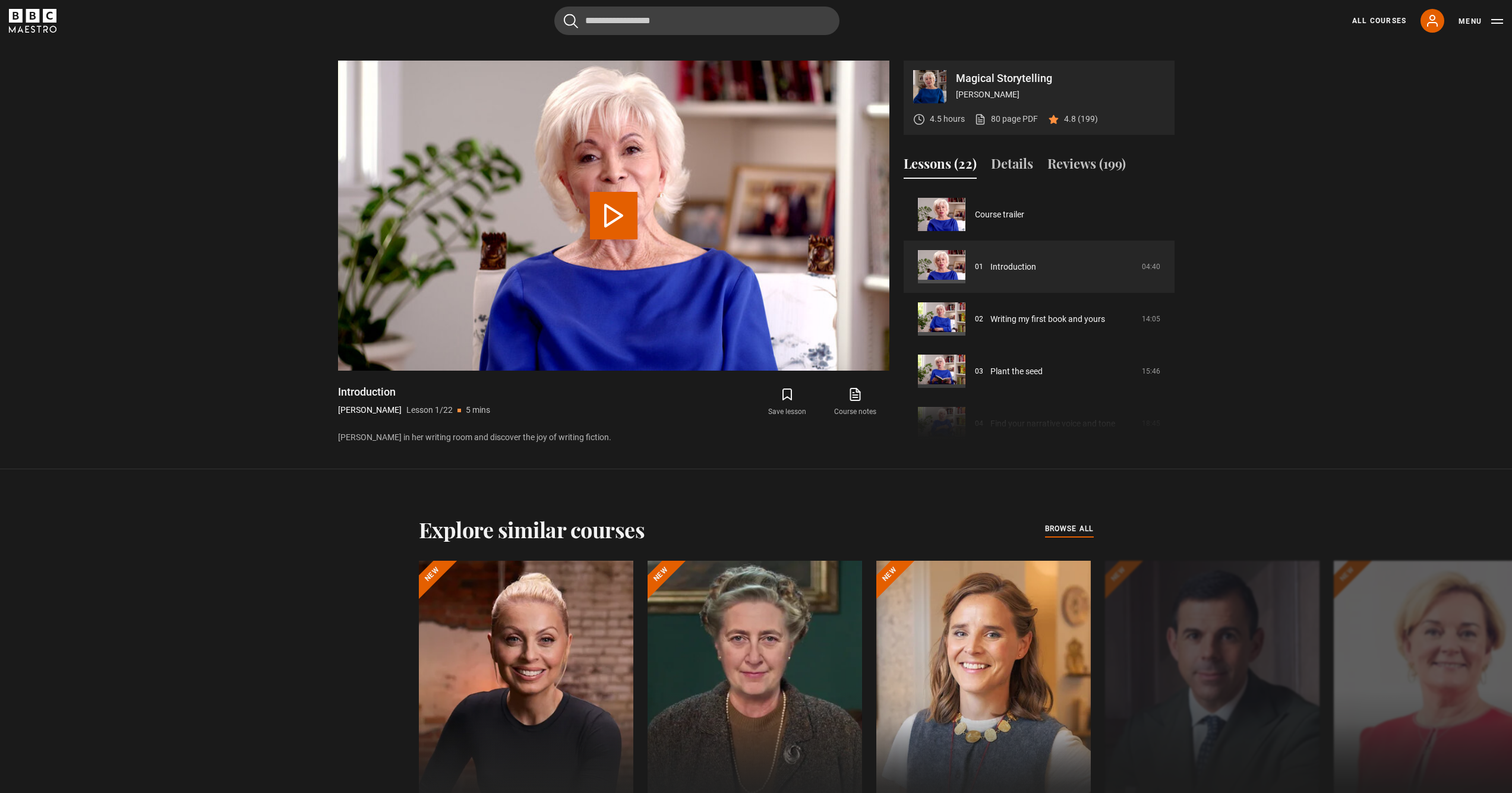
scroll to position [771, 0]
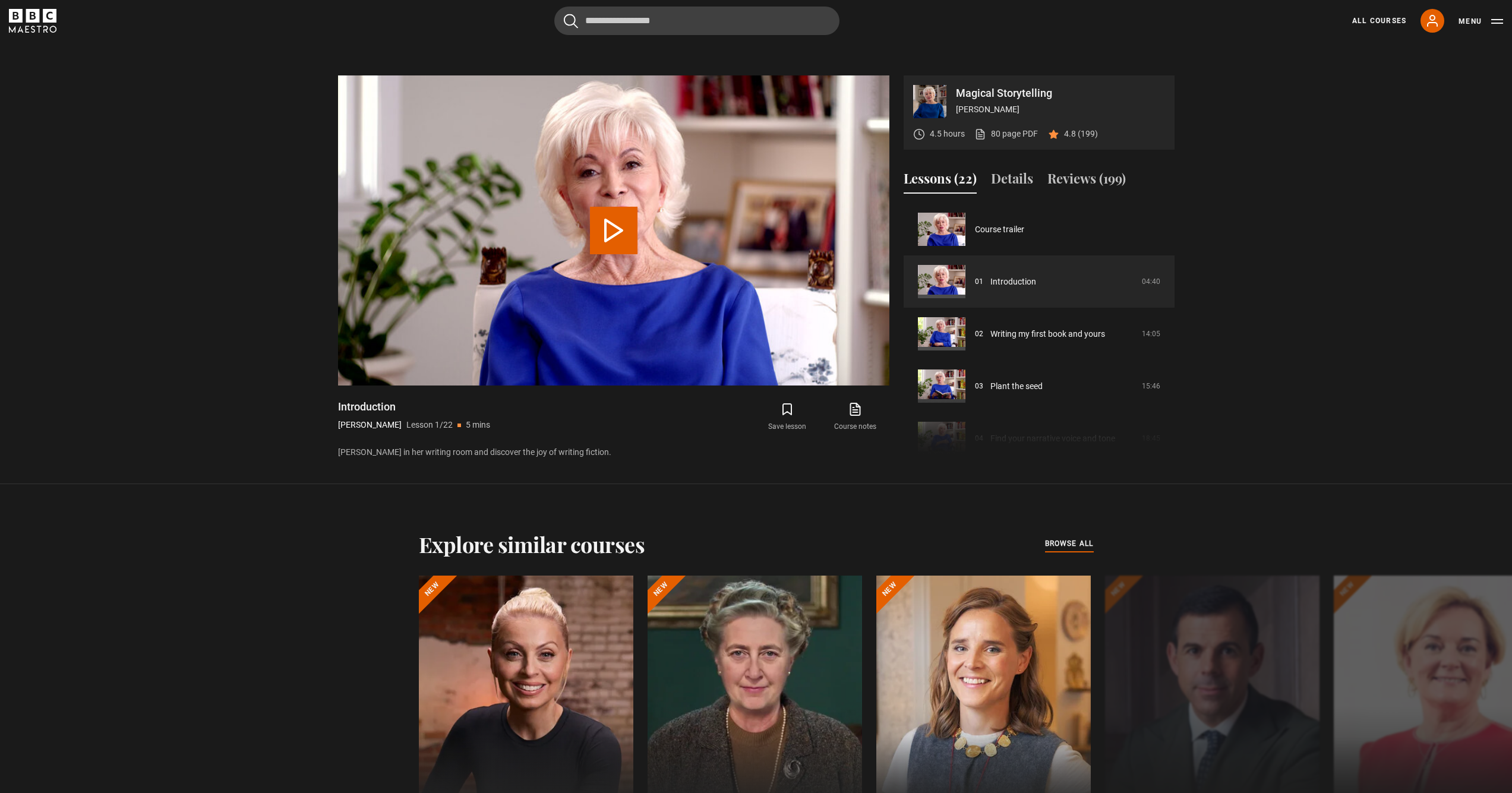
click at [49, 18] on icon "BBC Maestro" at bounding box center [49, 16] width 14 height 14
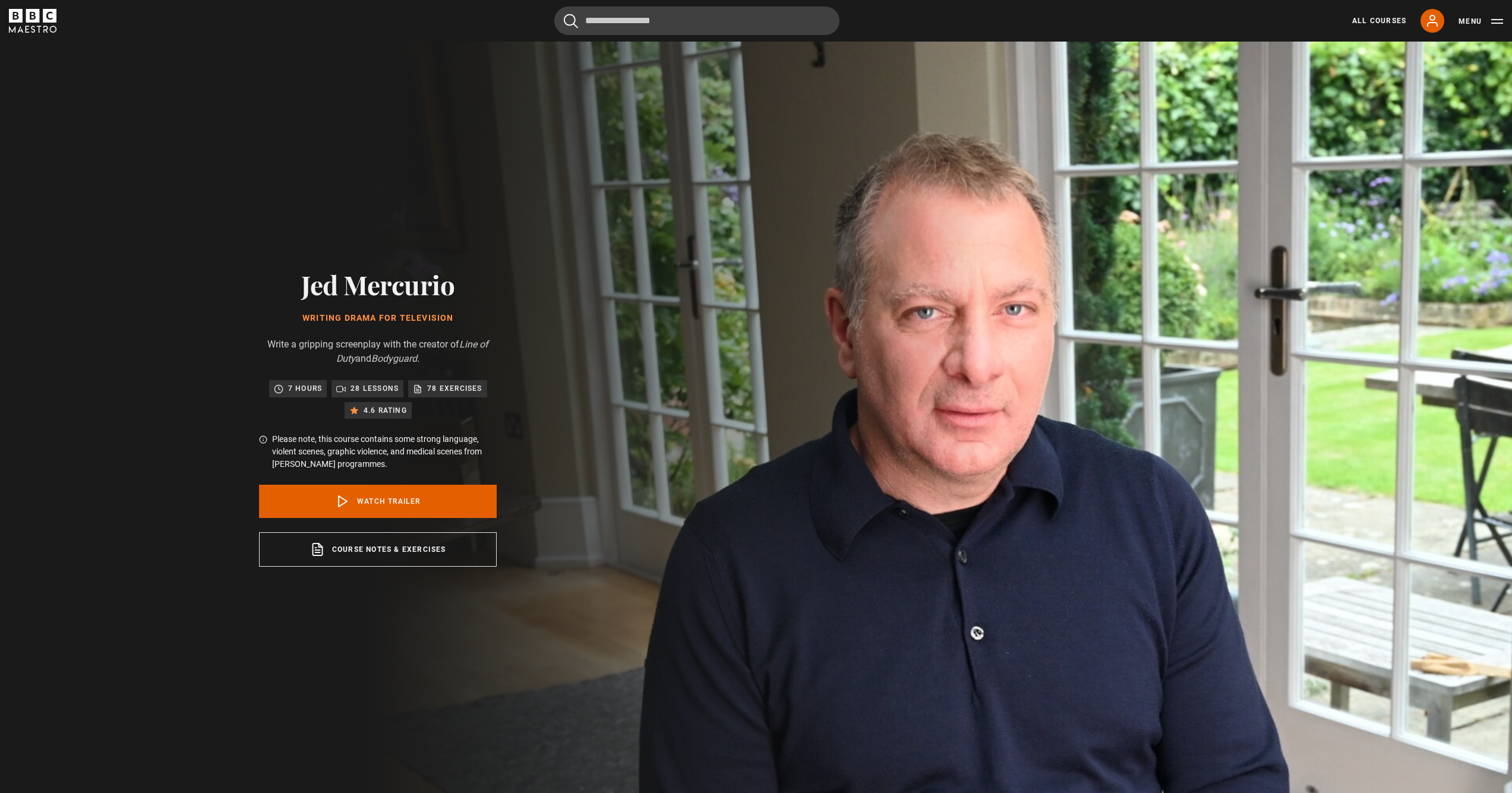
scroll to position [5, 0]
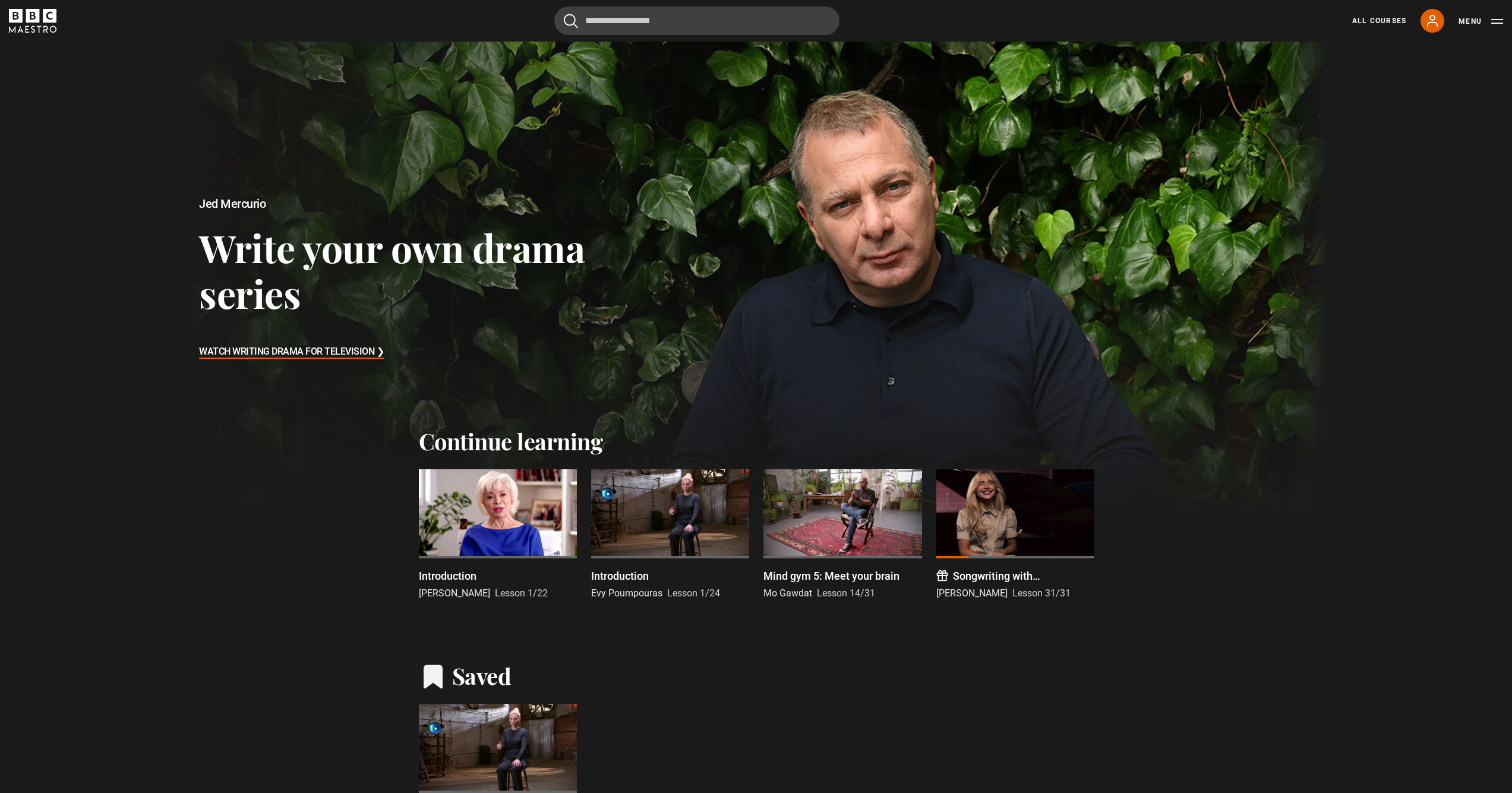
click at [672, 502] on div at bounding box center [670, 514] width 158 height 90
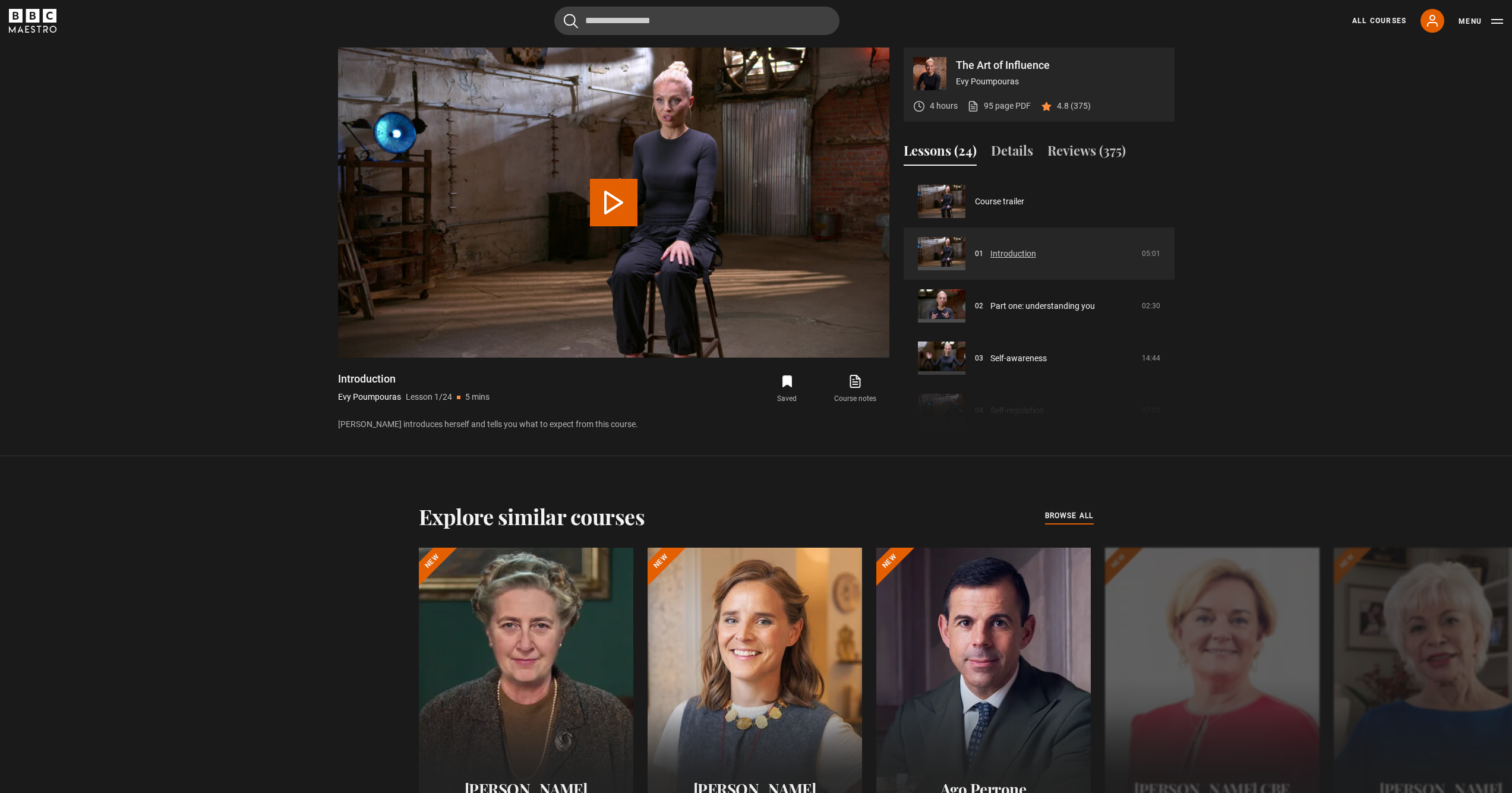
click at [1032, 257] on link "Introduction" at bounding box center [1012, 254] width 45 height 13
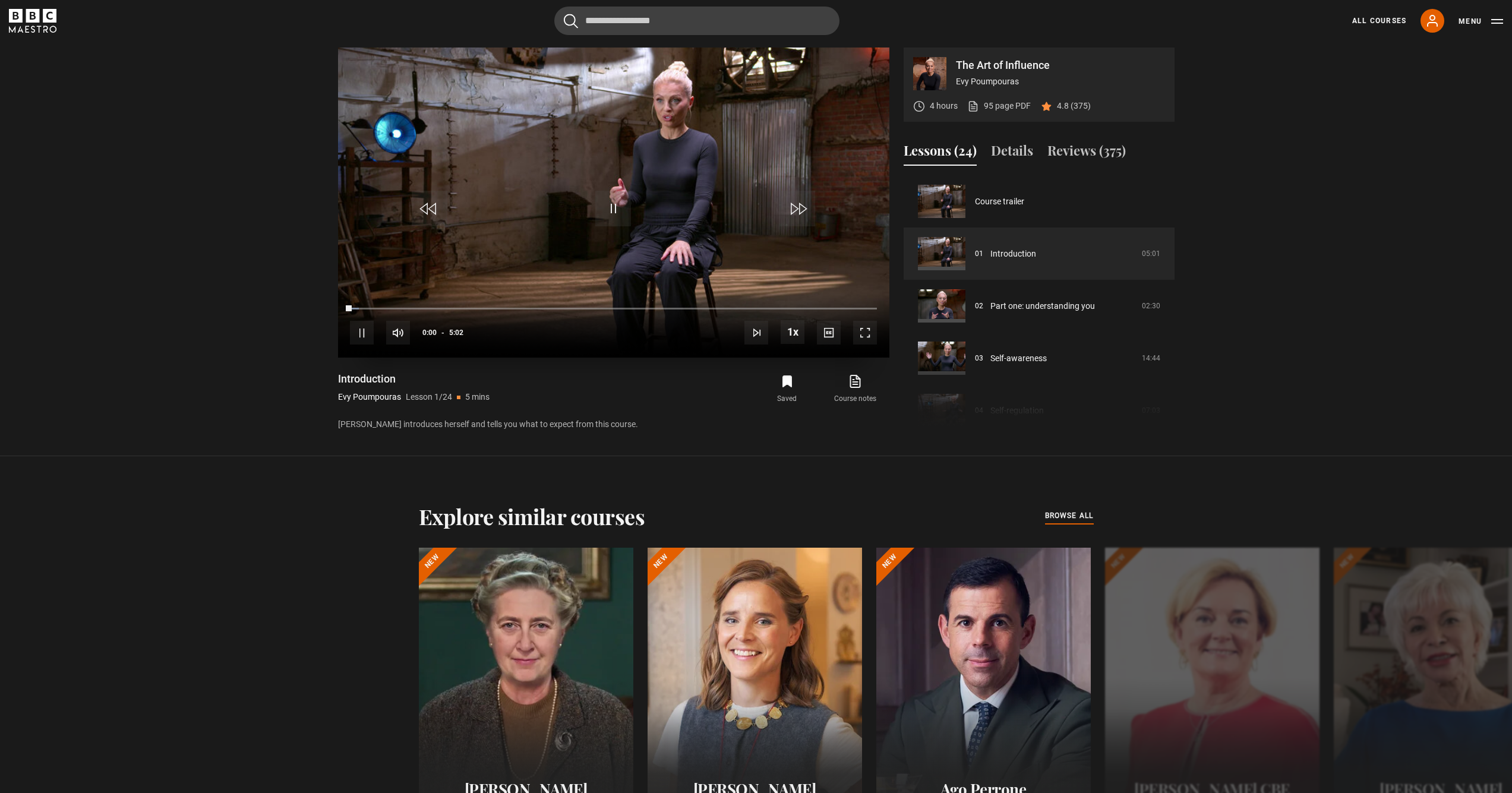
click at [871, 339] on span "Video Player" at bounding box center [865, 333] width 24 height 24
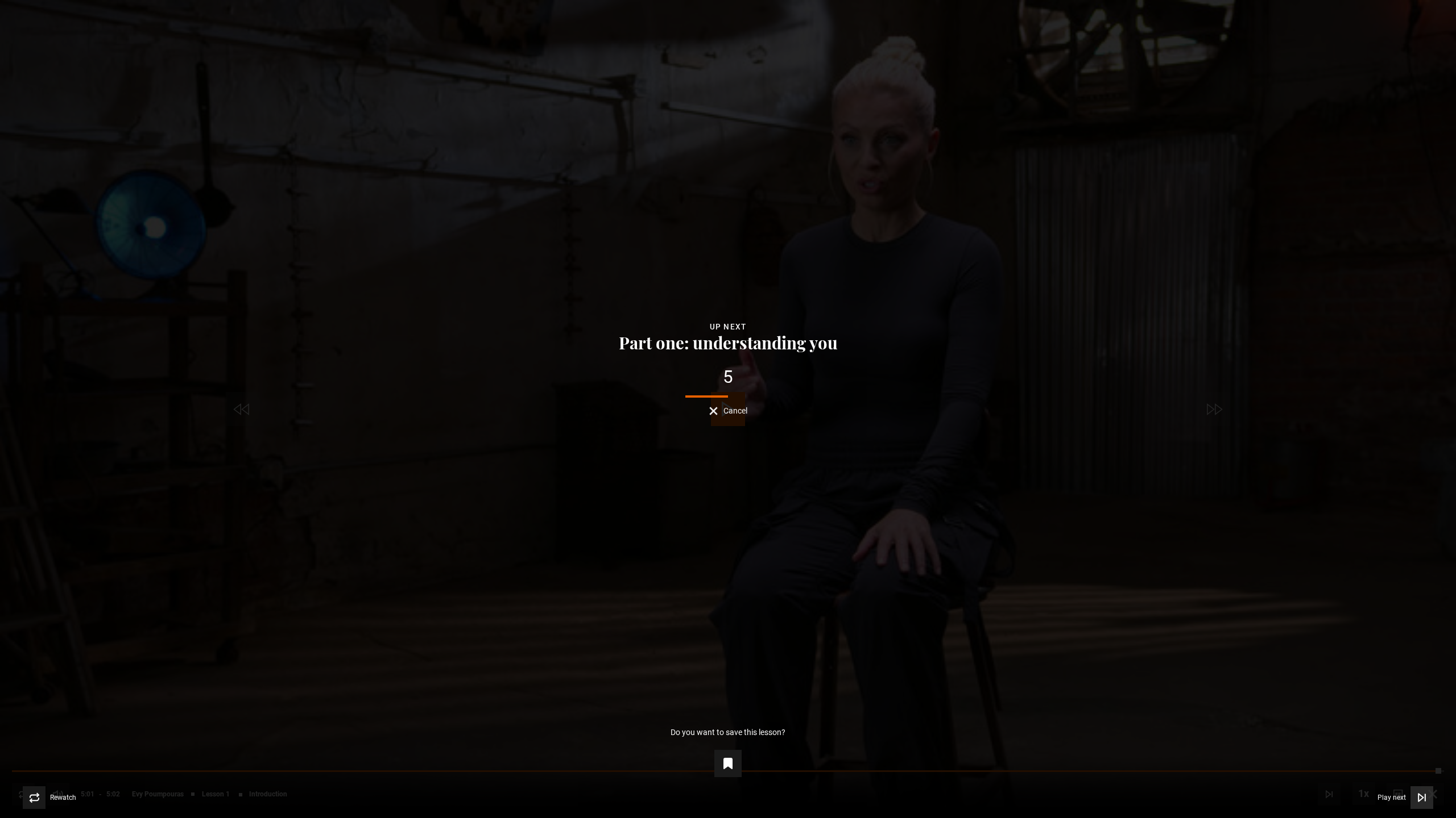
click at [1418, 758] on icon "Video Player" at bounding box center [1420, 797] width 5 height 8
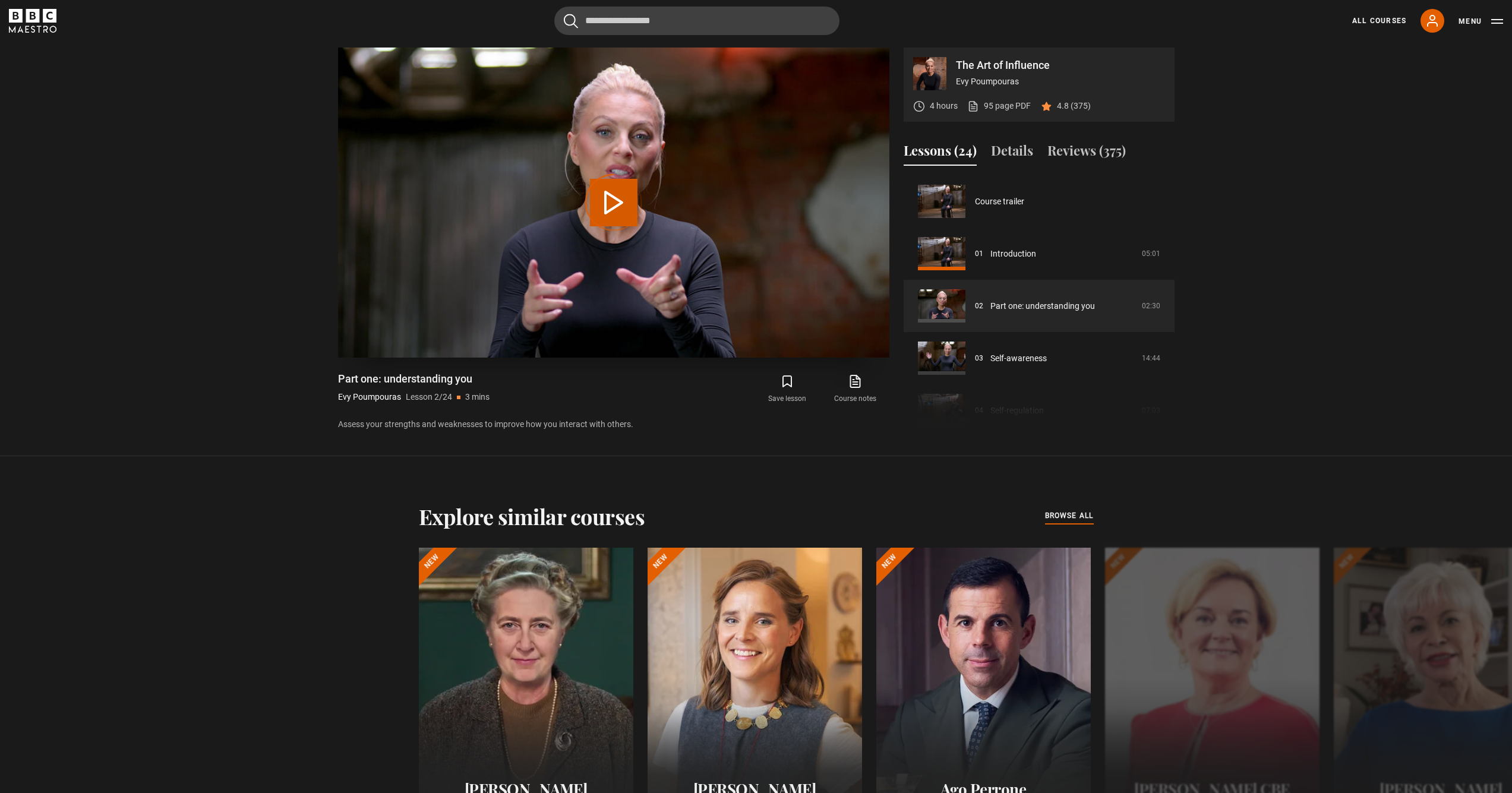
scroll to position [52, 0]
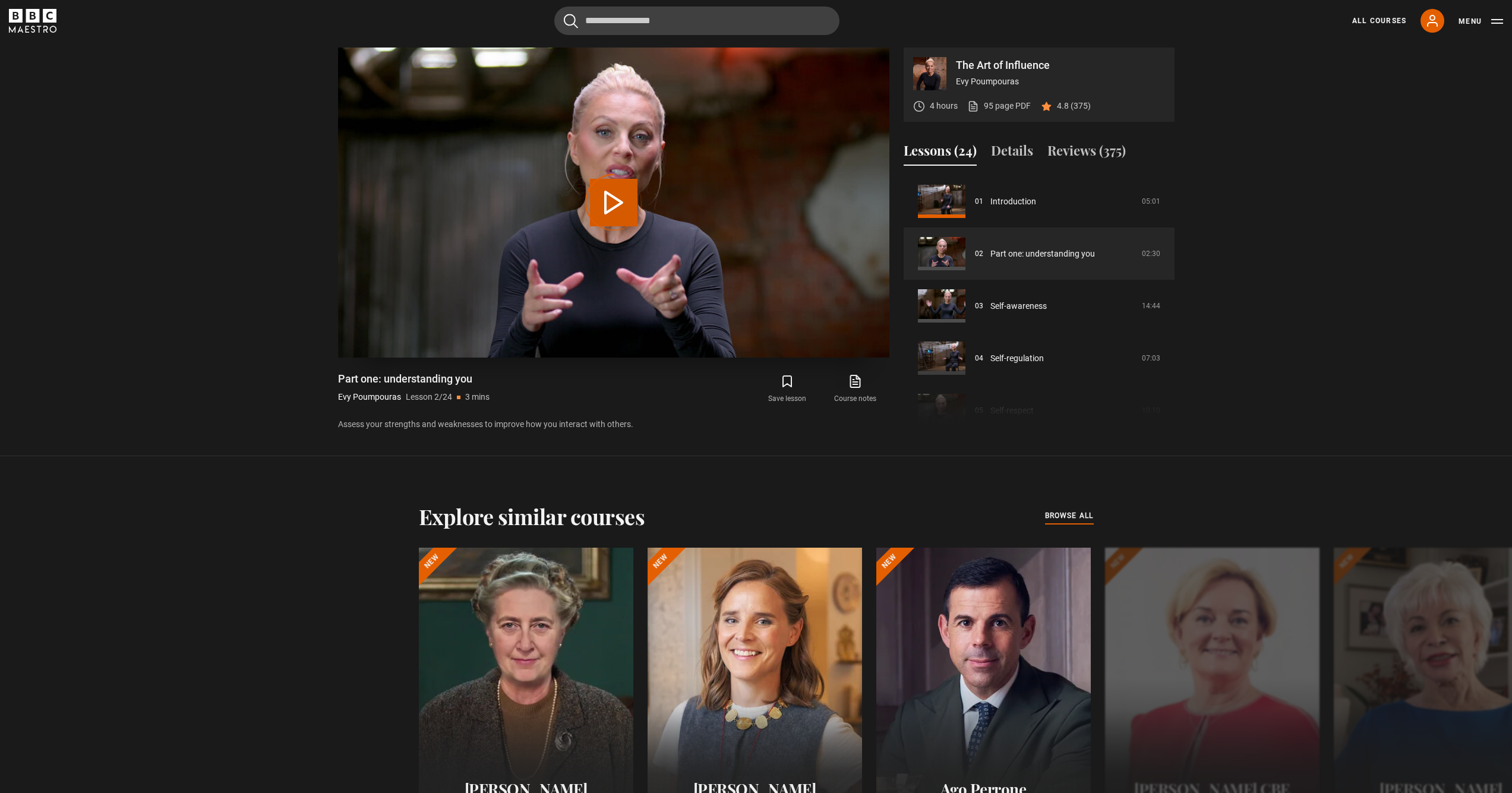
click at [635, 196] on div "Video Player is loading." at bounding box center [614, 203] width 59 height 59
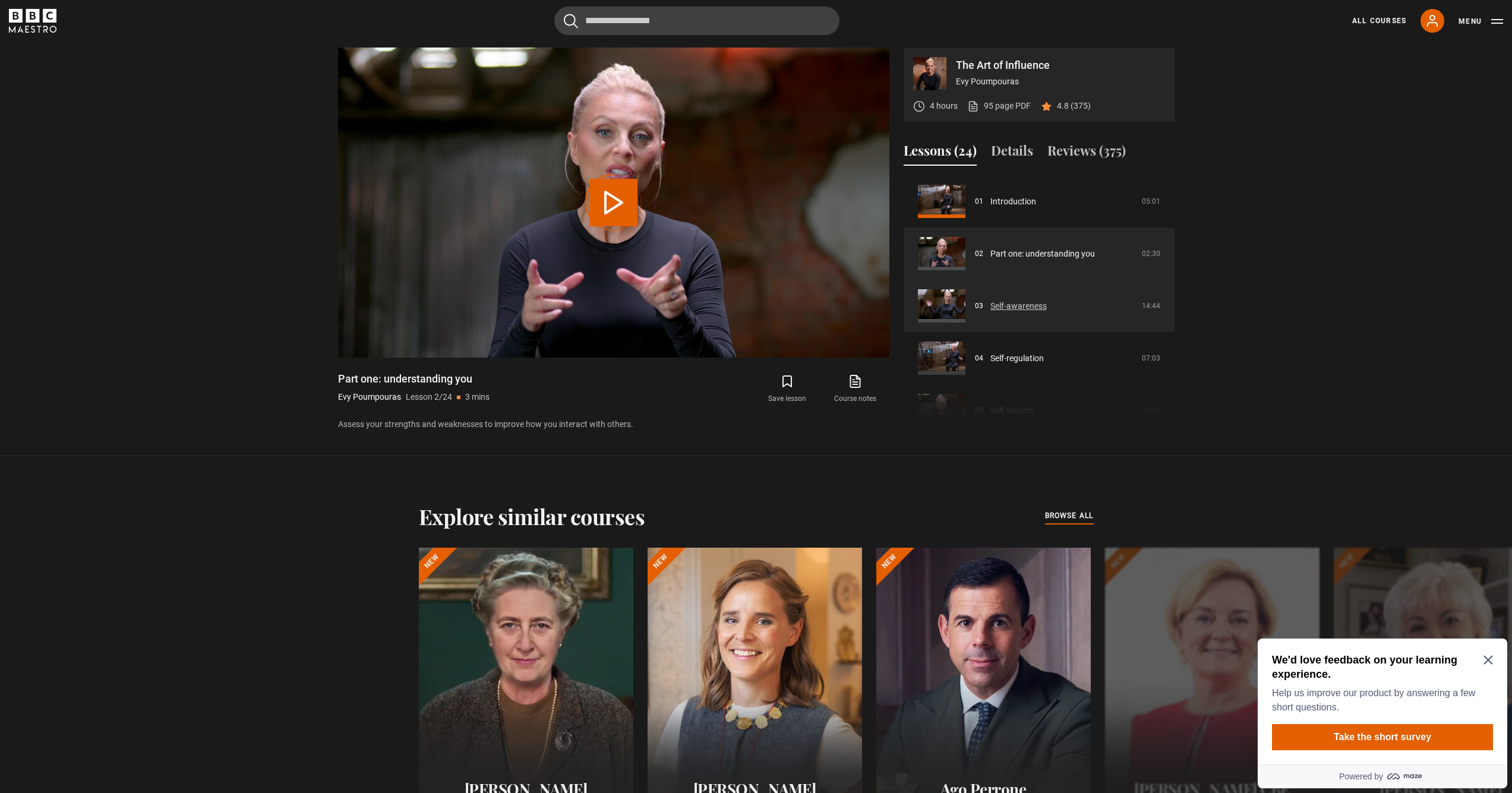
scroll to position [0, 0]
click at [832, 281] on video "Video Player" at bounding box center [614, 202] width 551 height 310
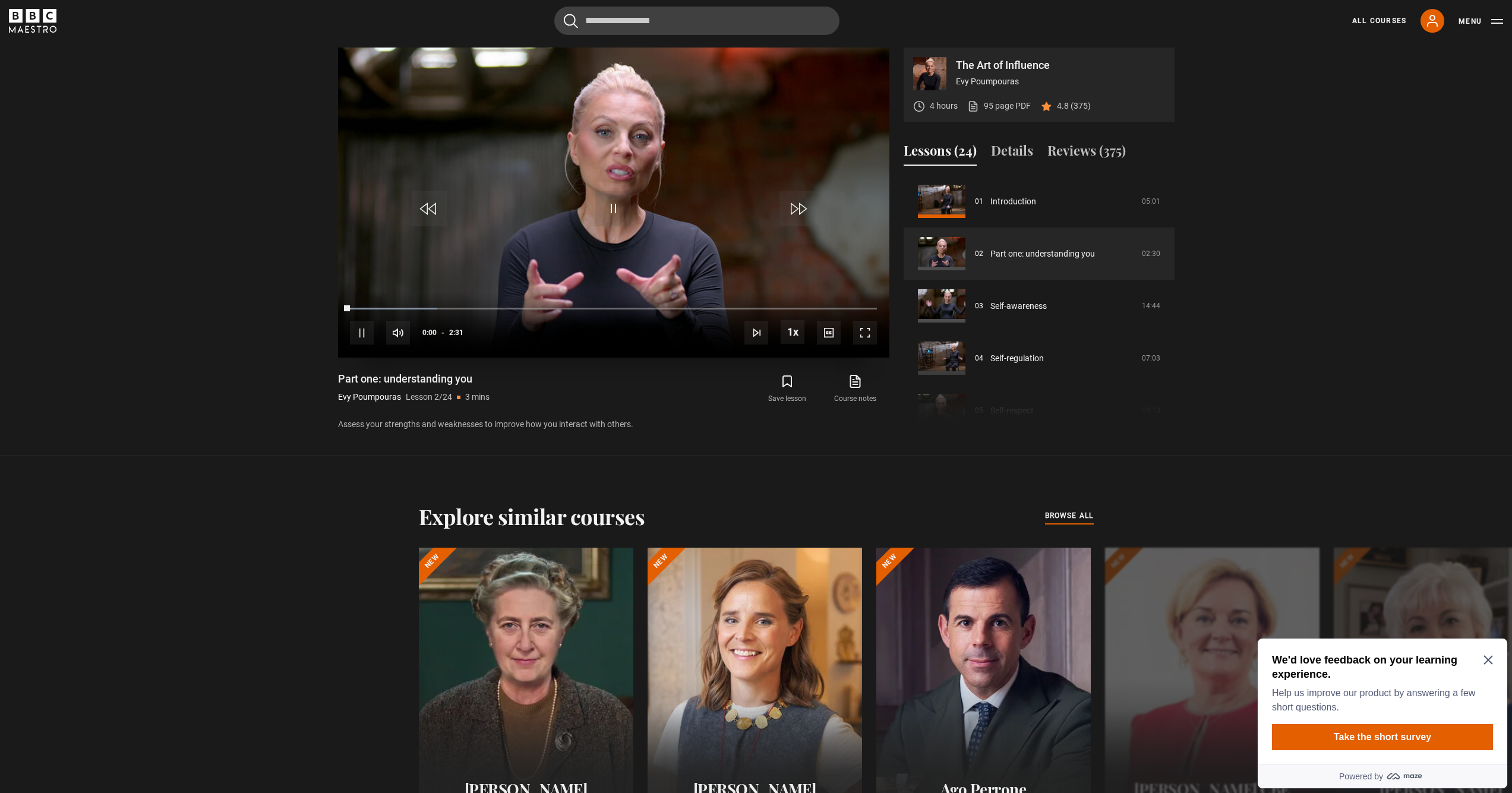
click at [860, 334] on span "Video Player" at bounding box center [865, 333] width 24 height 24
click at [1016, 304] on link "Self-awareness" at bounding box center [1017, 306] width 56 height 13
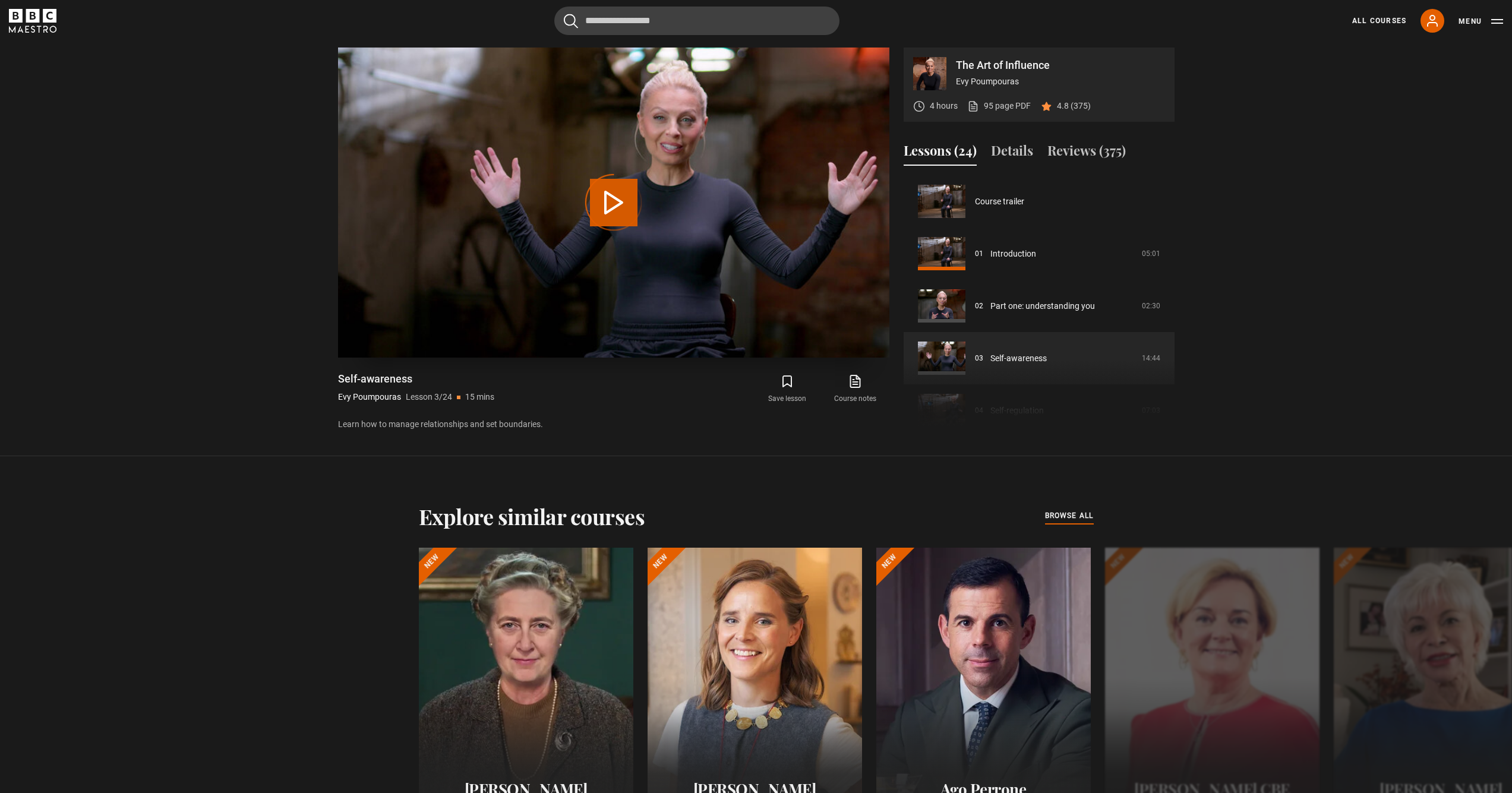
scroll to position [104, 0]
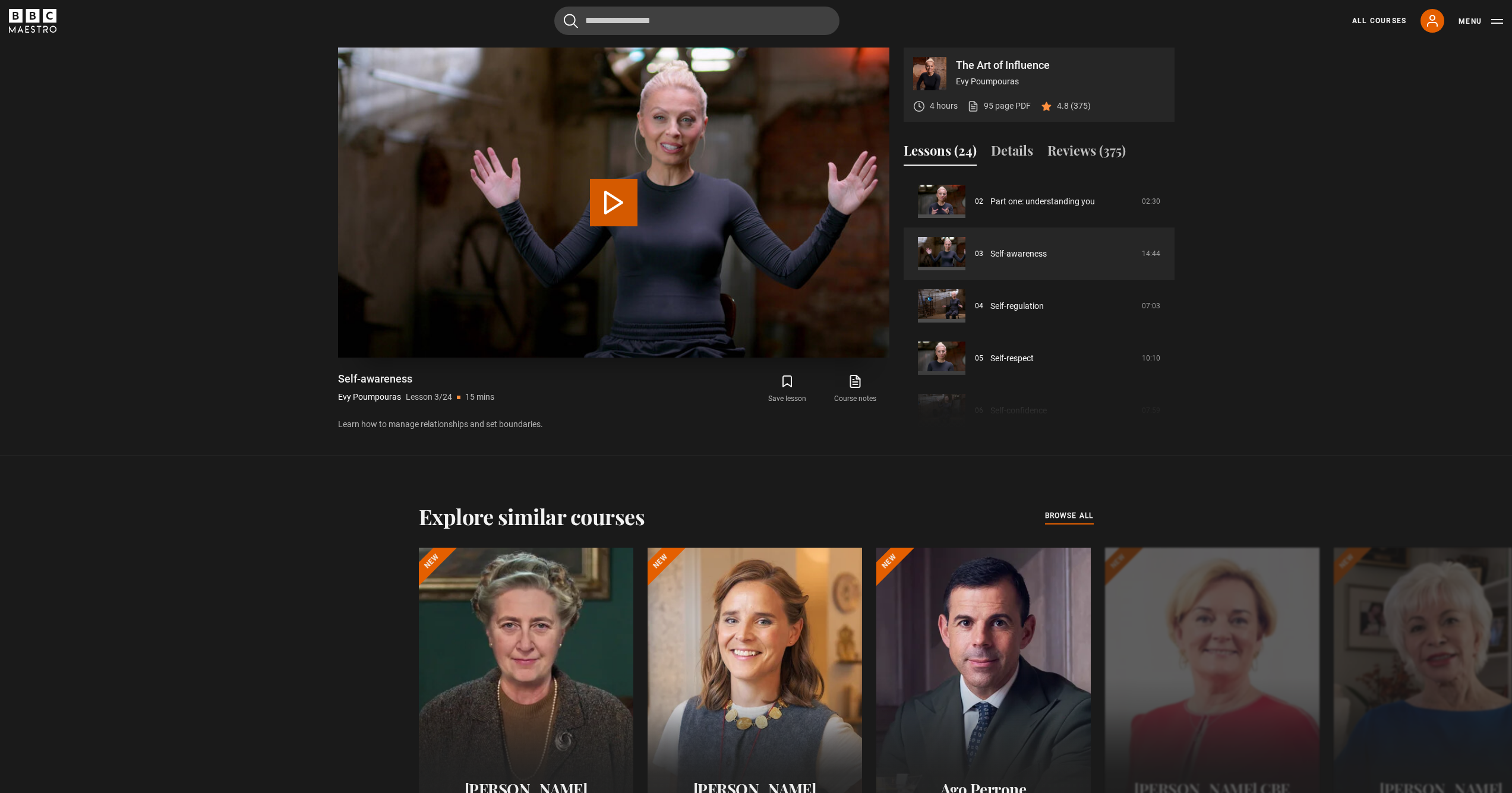
click at [625, 216] on button "Play Lesson Self-awareness" at bounding box center [614, 203] width 47 height 47
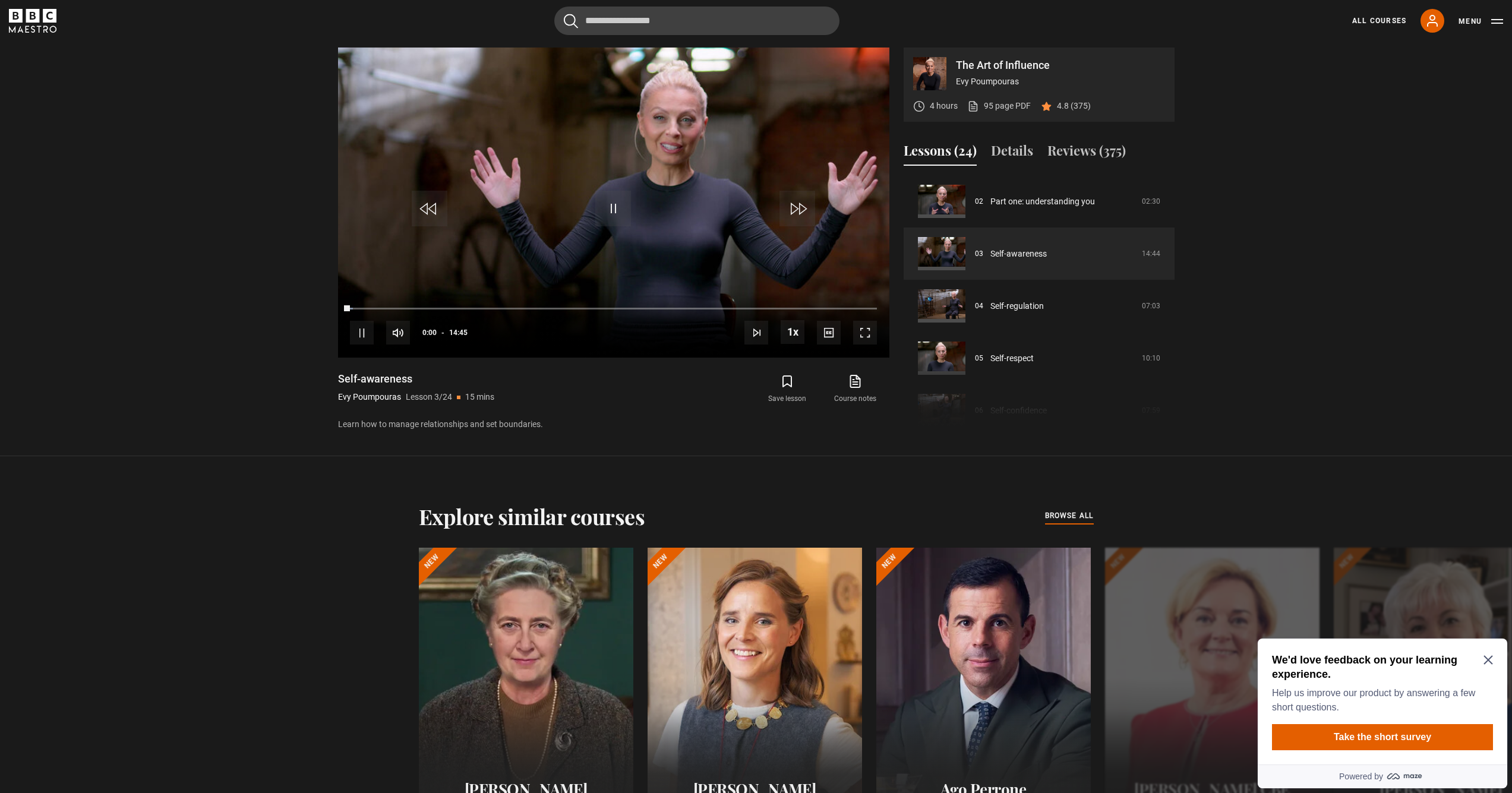
scroll to position [0, 0]
click at [864, 331] on span "Video Player" at bounding box center [865, 333] width 24 height 24
click at [610, 228] on video "Video Player" at bounding box center [614, 202] width 551 height 310
click at [850, 387] on icon at bounding box center [855, 382] width 10 height 12
click at [614, 212] on span "Video Player" at bounding box center [613, 209] width 35 height 35
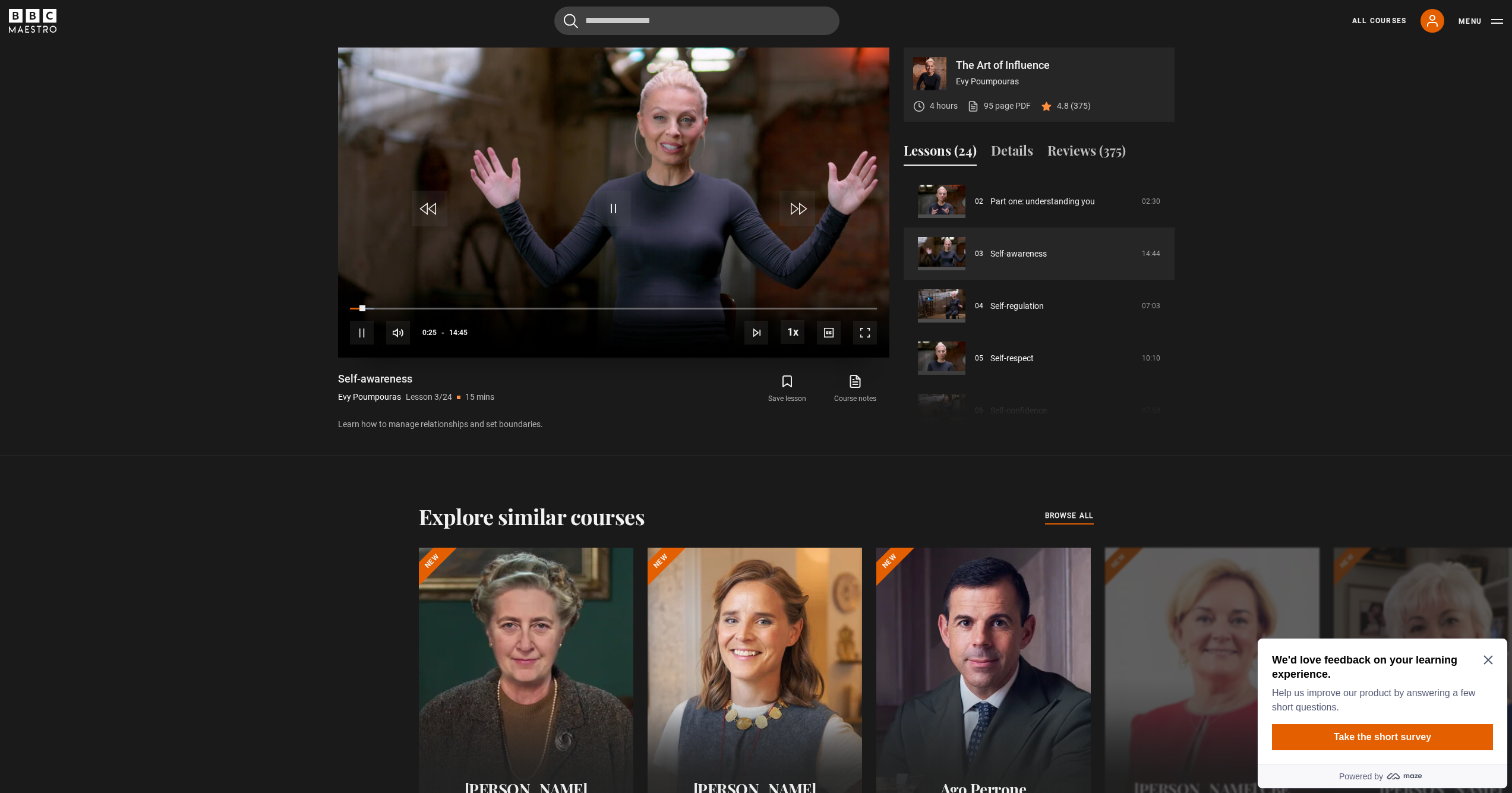
click at [863, 336] on span "Video Player" at bounding box center [865, 333] width 24 height 24
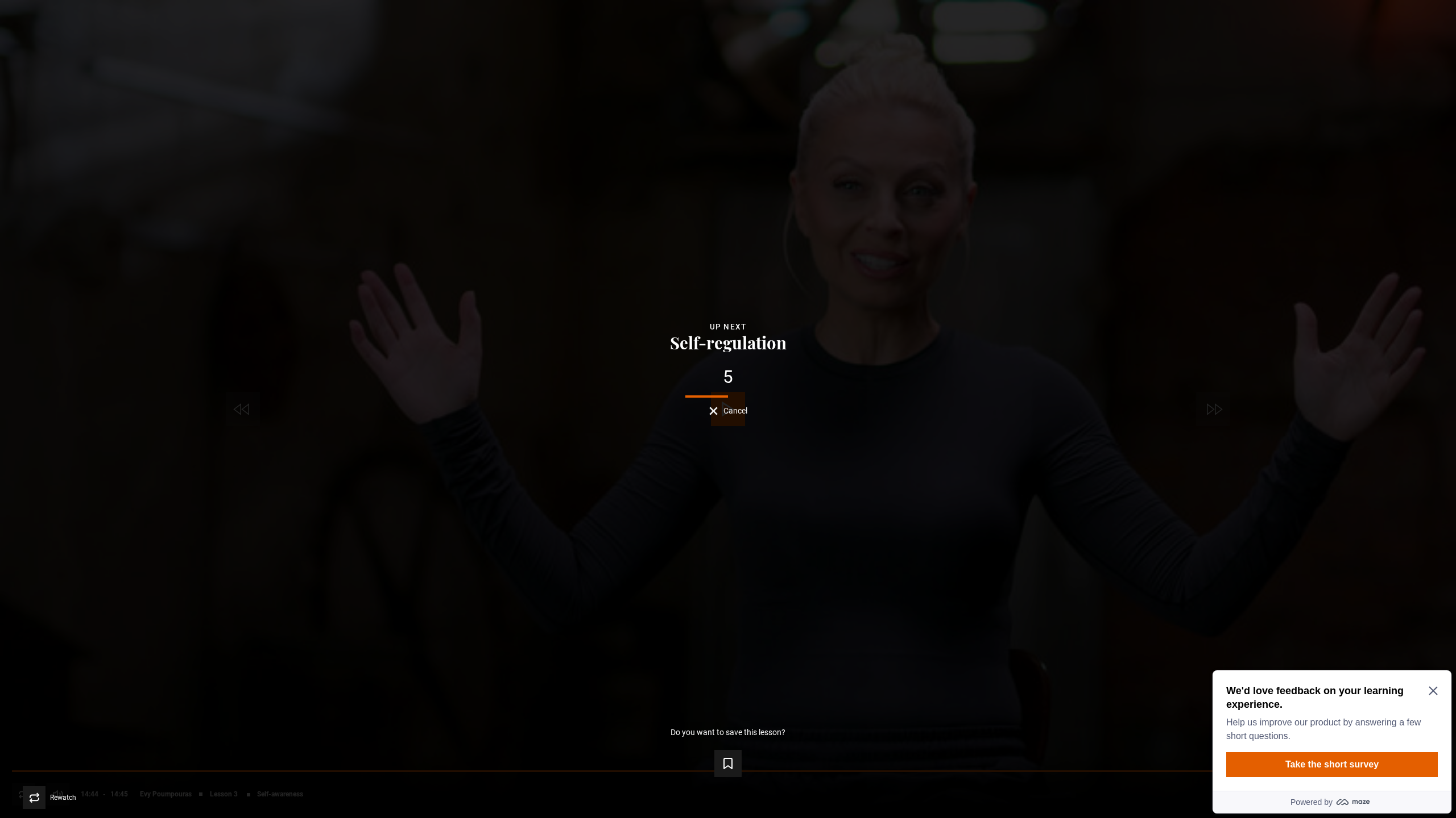
click at [732, 415] on span "Cancel" at bounding box center [735, 410] width 24 height 8
